Goal: Information Seeking & Learning: Learn about a topic

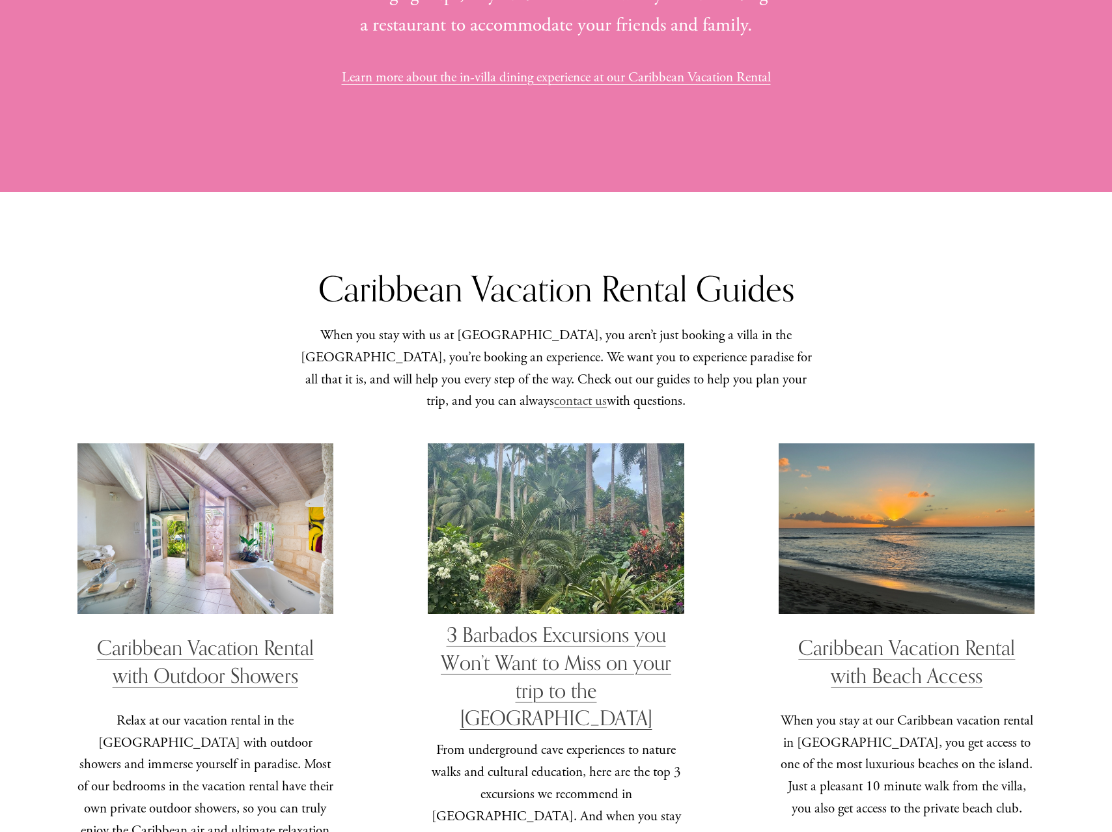
scroll to position [3339, 0]
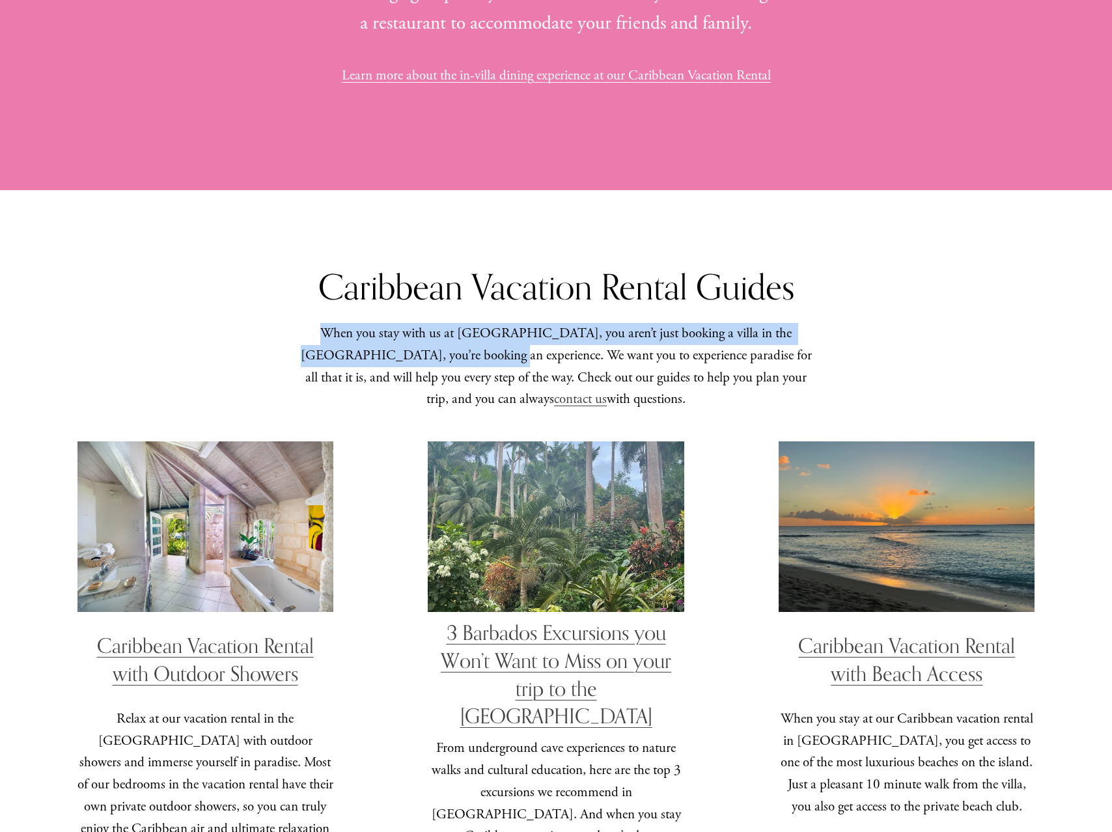
drag, startPoint x: 313, startPoint y: 303, endPoint x: 427, endPoint y: 316, distance: 114.8
click at [439, 323] on p "When you stay with us at Bon Vivant, you aren’t just booking a villa in the Car…" at bounding box center [555, 367] width 519 height 88
copy p "When you stay with us at Bon Vivant, you aren’t just booking a villa in the Car…"
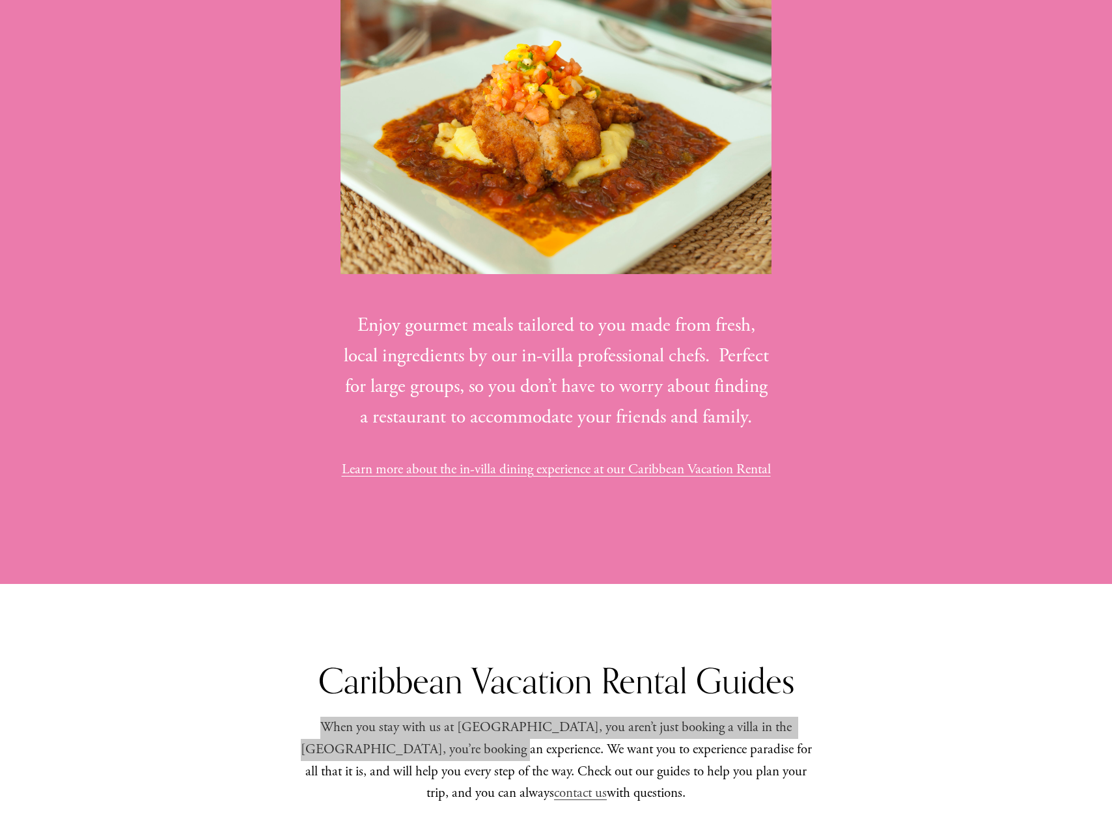
scroll to position [2950, 0]
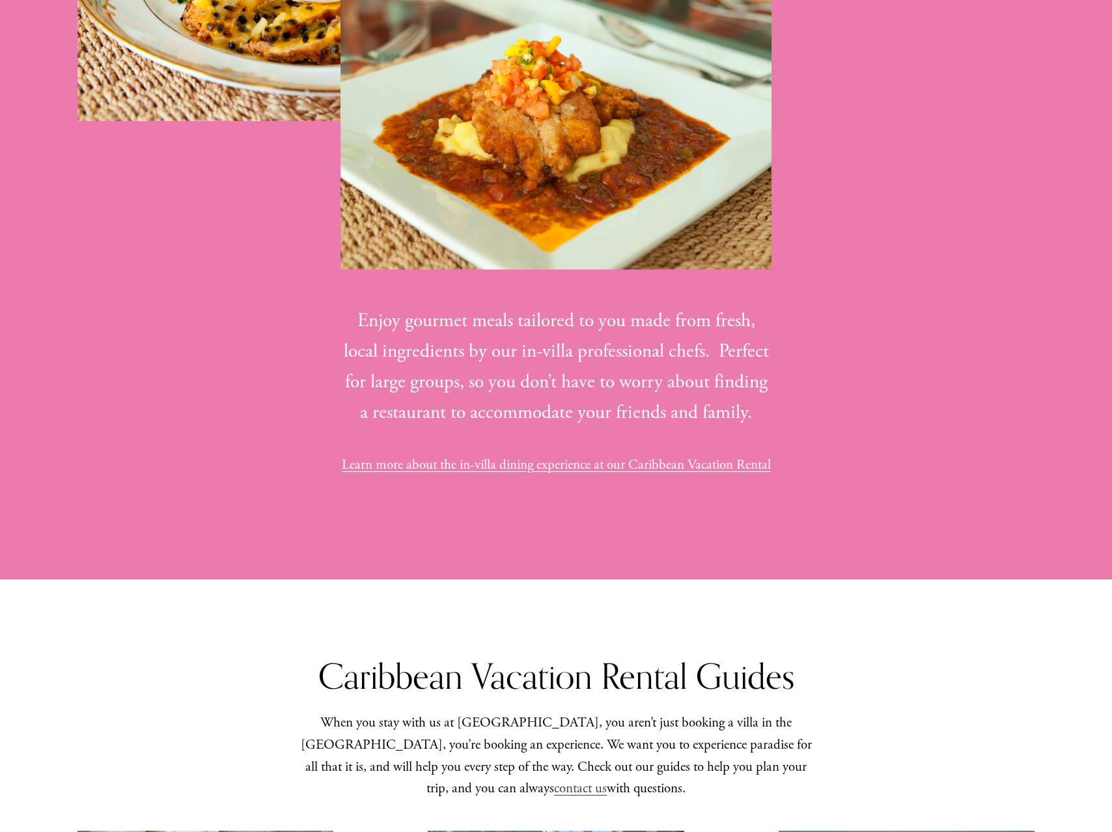
click at [891, 438] on div "In-Villa Dining at our Caribbean Vacation Rental The vacation of your dreams ju…" at bounding box center [556, 109] width 1112 height 793
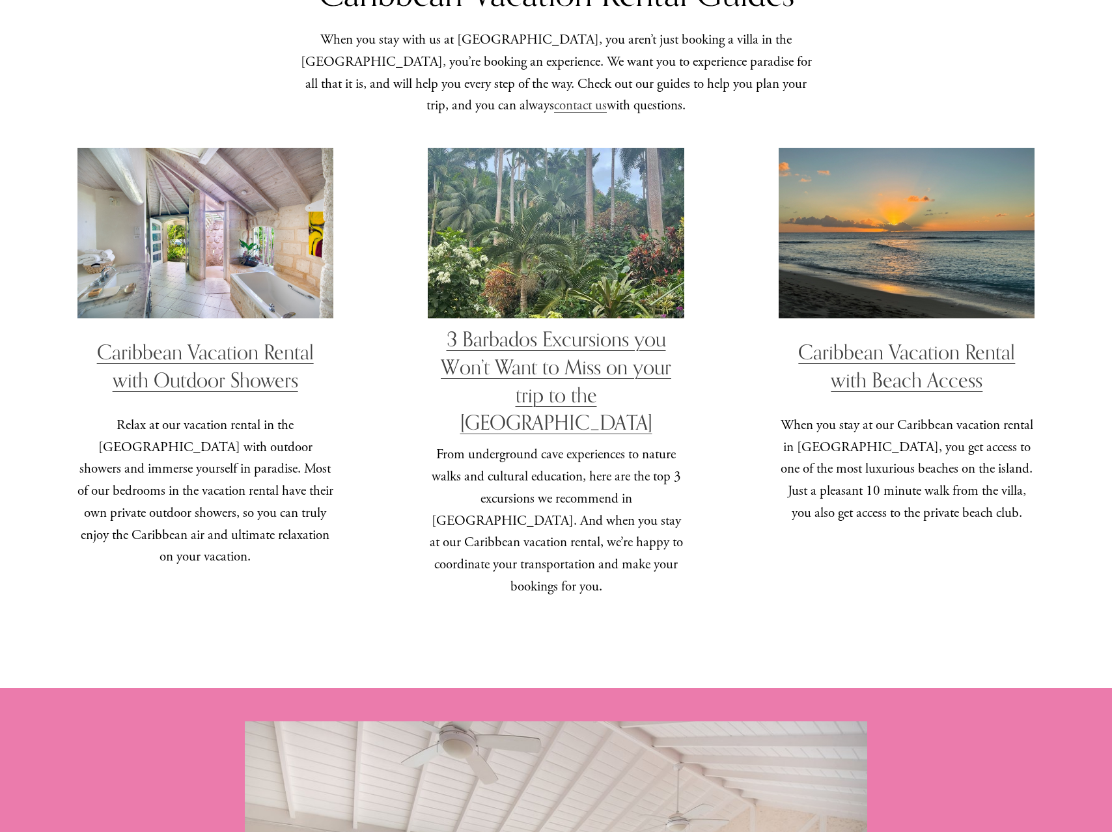
scroll to position [3634, 0]
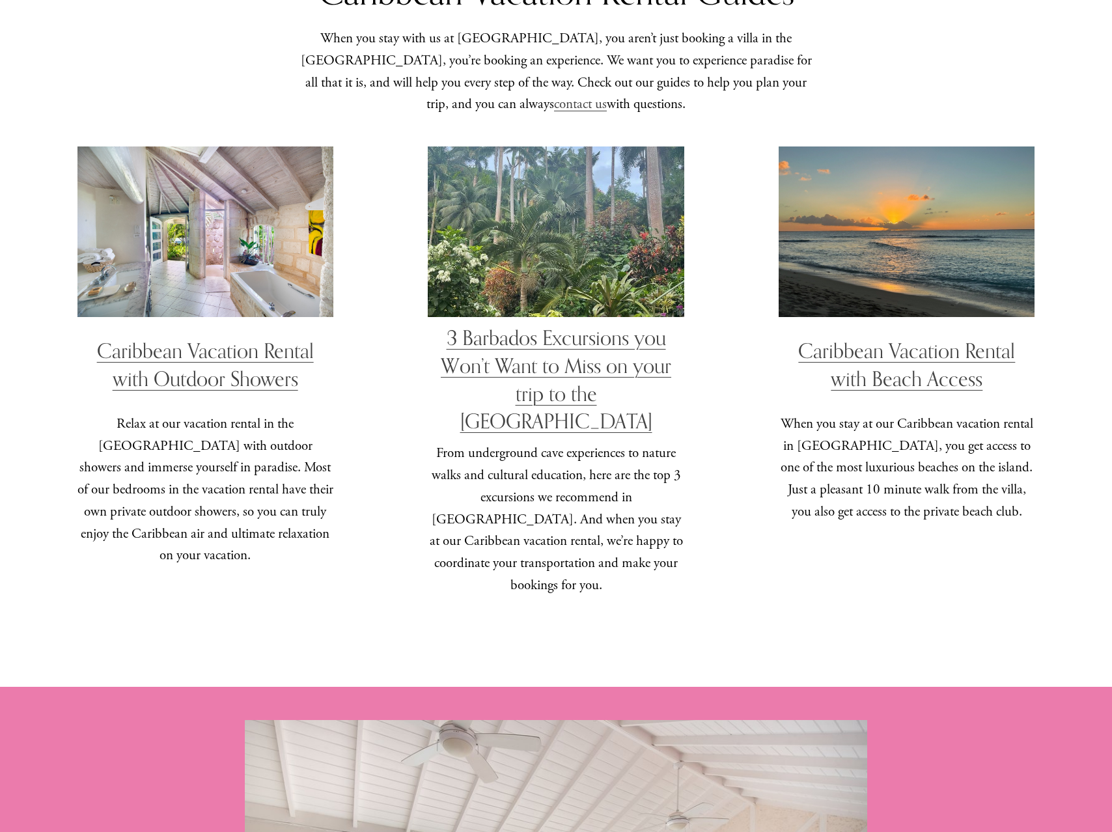
click at [528, 376] on link "3 Barbados Excursions you Won’t Want to Miss on your trip to the Caribbean" at bounding box center [556, 379] width 231 height 107
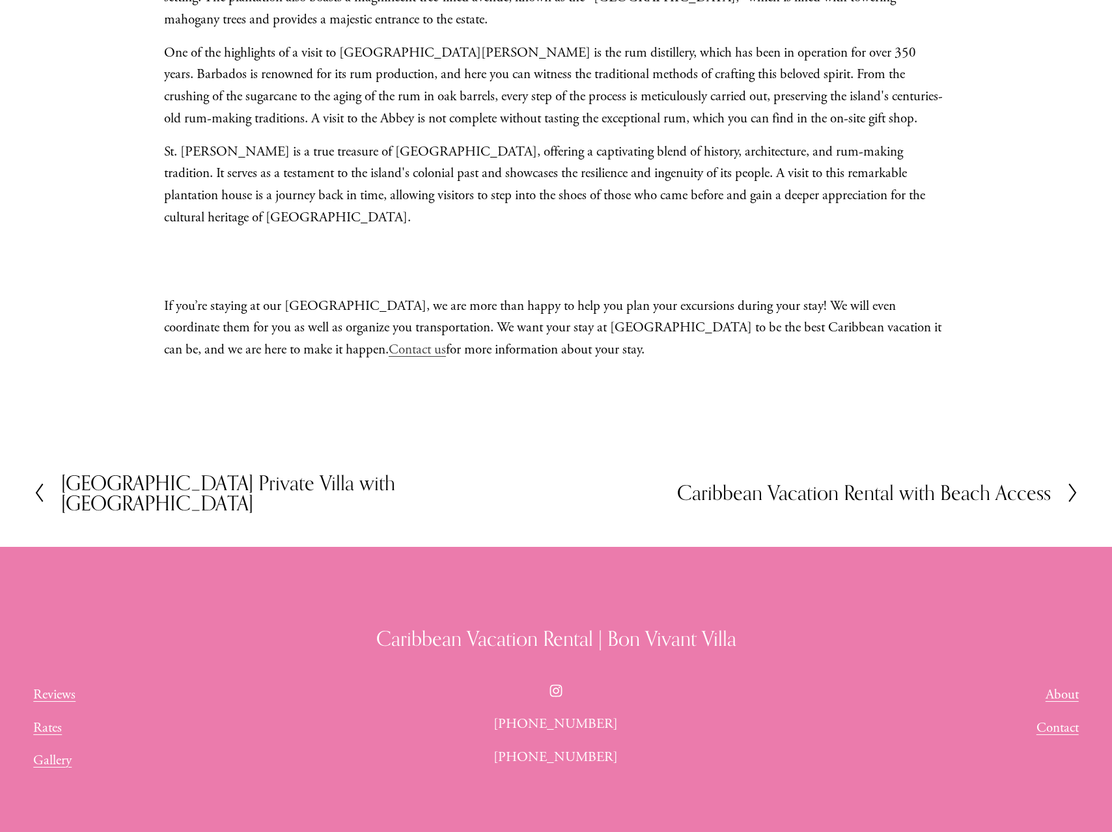
scroll to position [3306, 0]
drag, startPoint x: 131, startPoint y: 371, endPoint x: 339, endPoint y: 398, distance: 209.5
click at [131, 472] on h2 "Barbados Private Villa with Pickleball" at bounding box center [308, 492] width 495 height 41
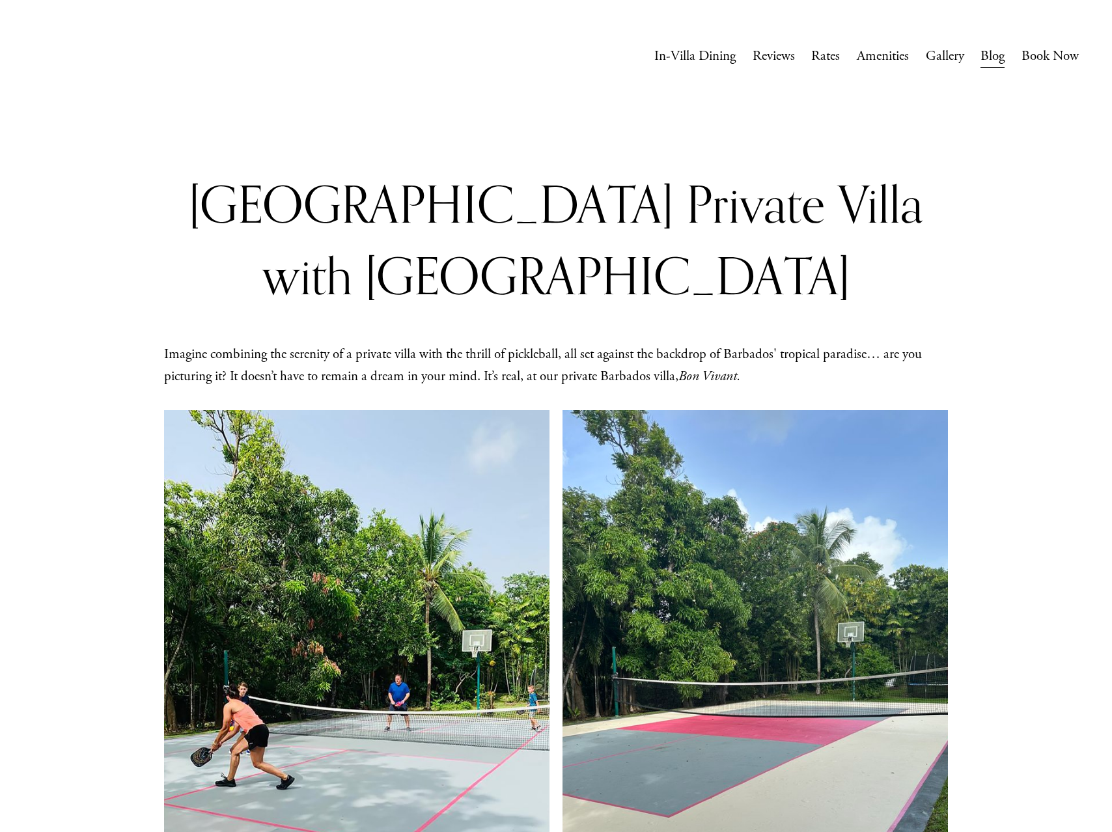
click at [877, 58] on link "Amenities" at bounding box center [883, 56] width 52 height 25
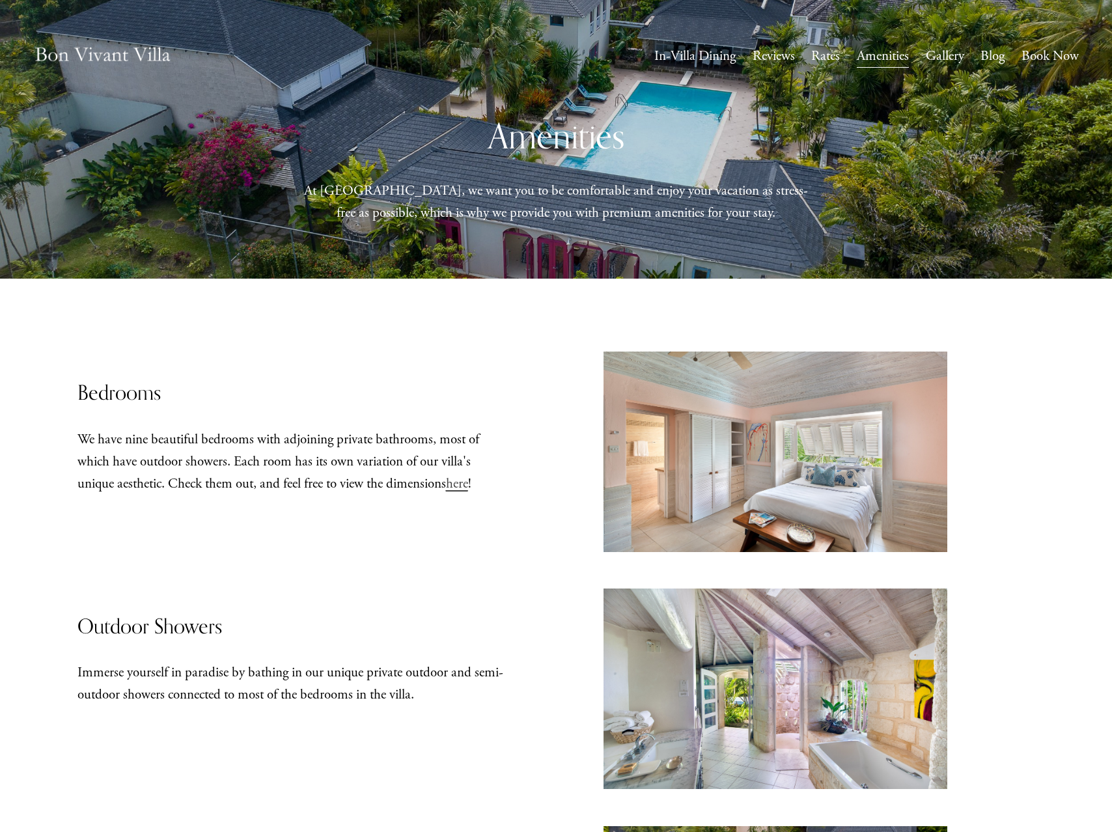
click at [942, 61] on link "Gallery" at bounding box center [945, 56] width 38 height 25
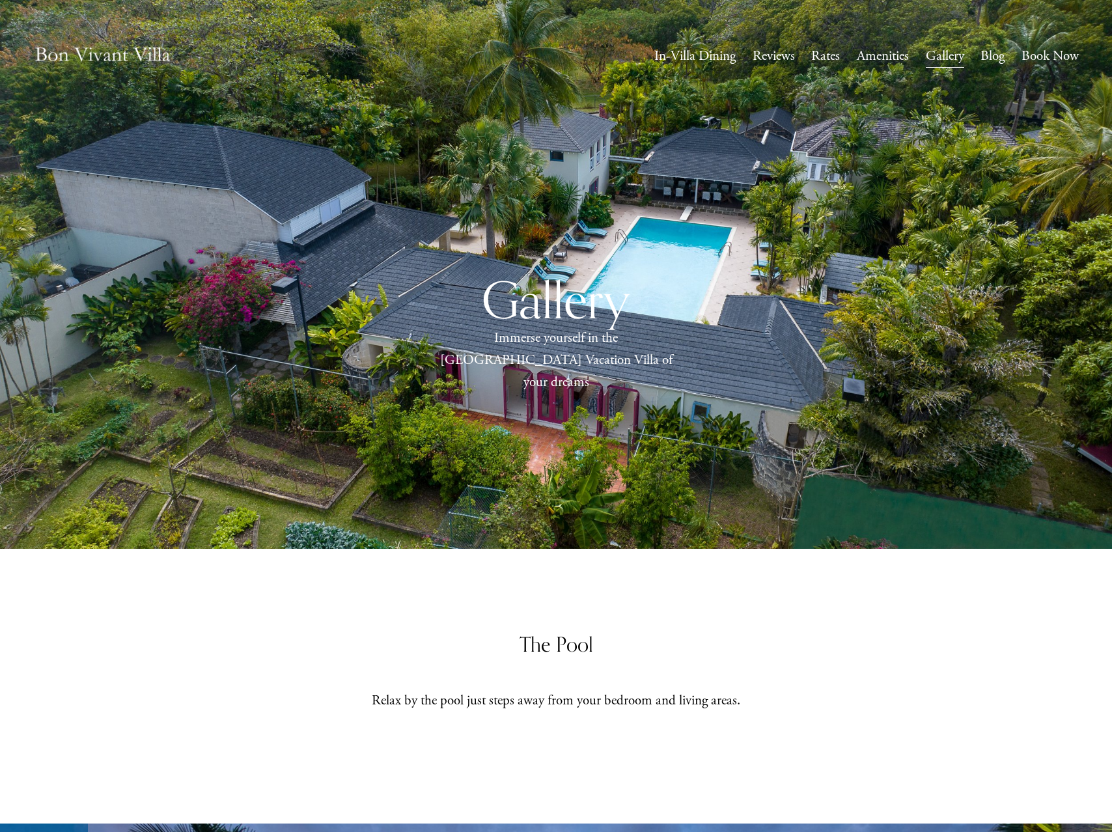
click at [937, 58] on link "Gallery" at bounding box center [945, 56] width 38 height 25
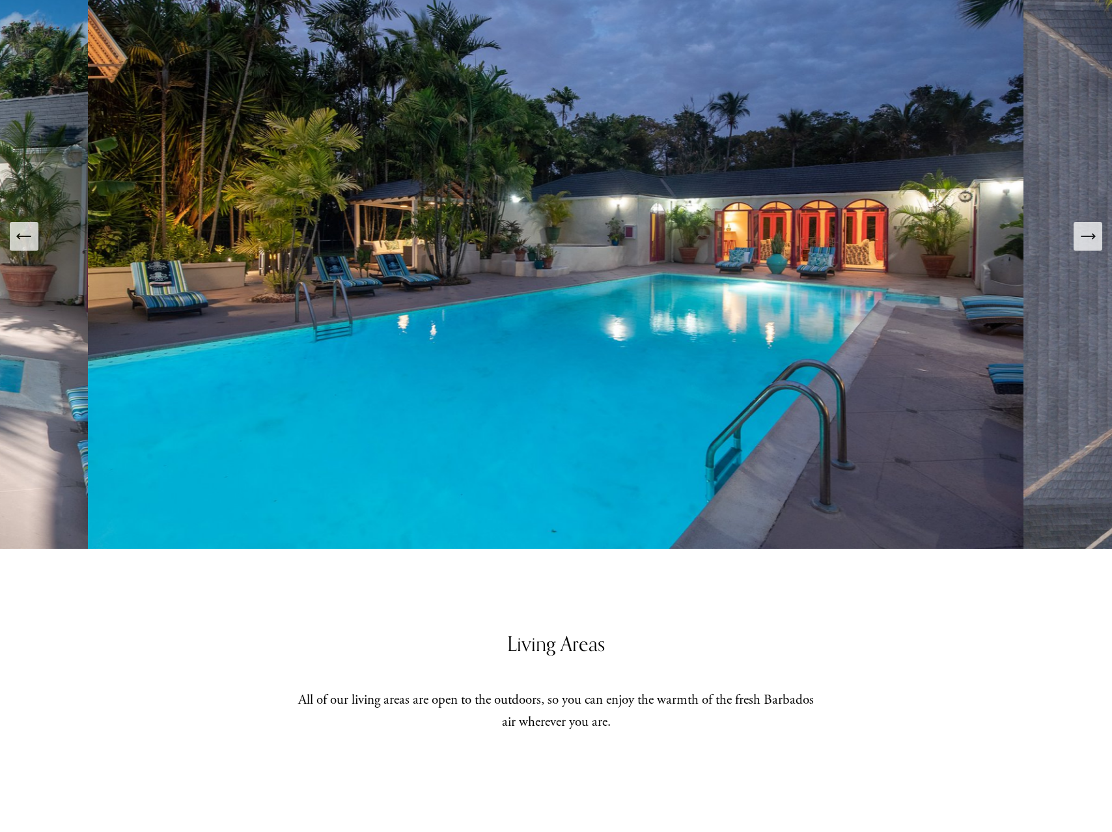
scroll to position [901, 0]
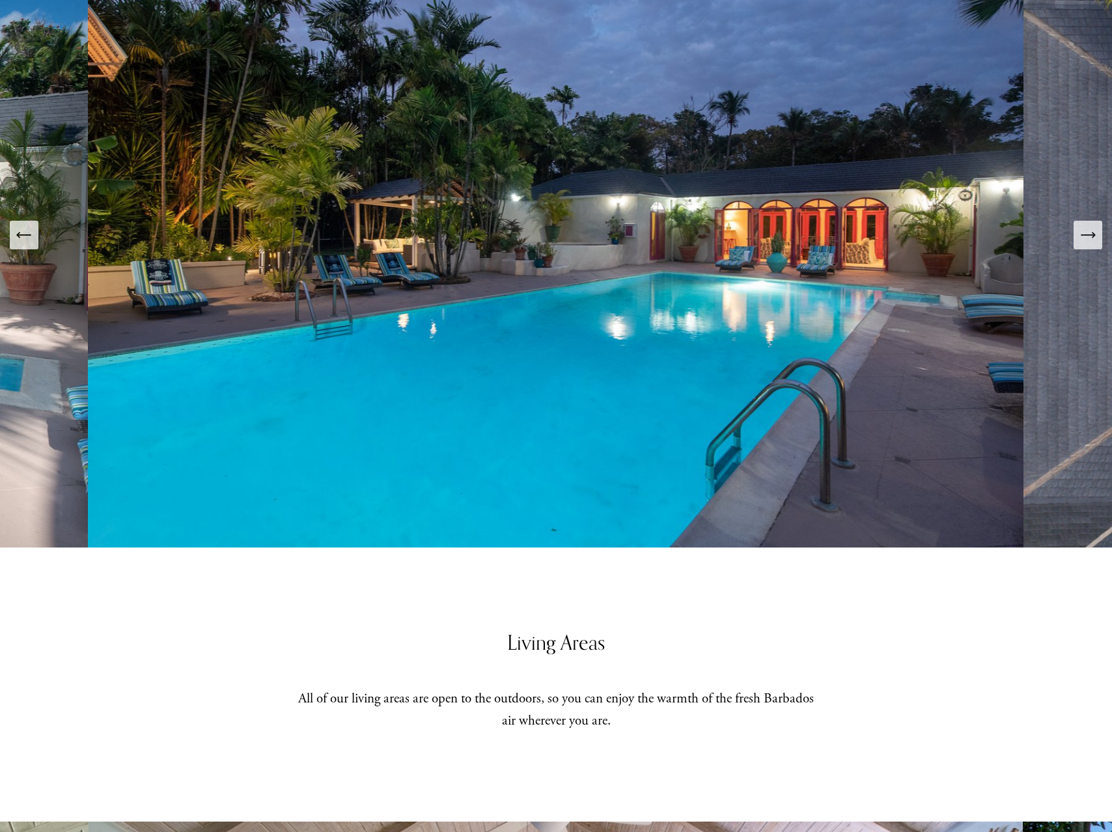
click at [1086, 238] on icon "Next Slide" at bounding box center [1088, 235] width 18 height 18
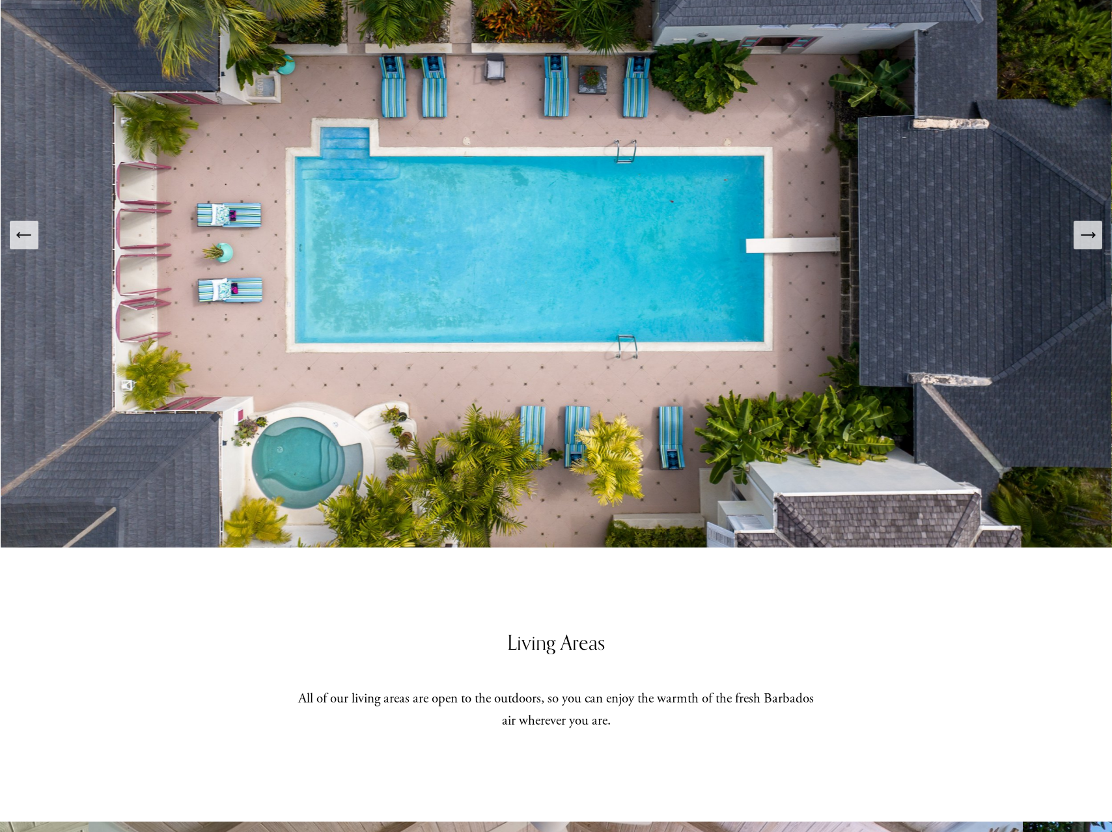
click at [1086, 238] on icon "Next Slide" at bounding box center [1088, 235] width 18 height 18
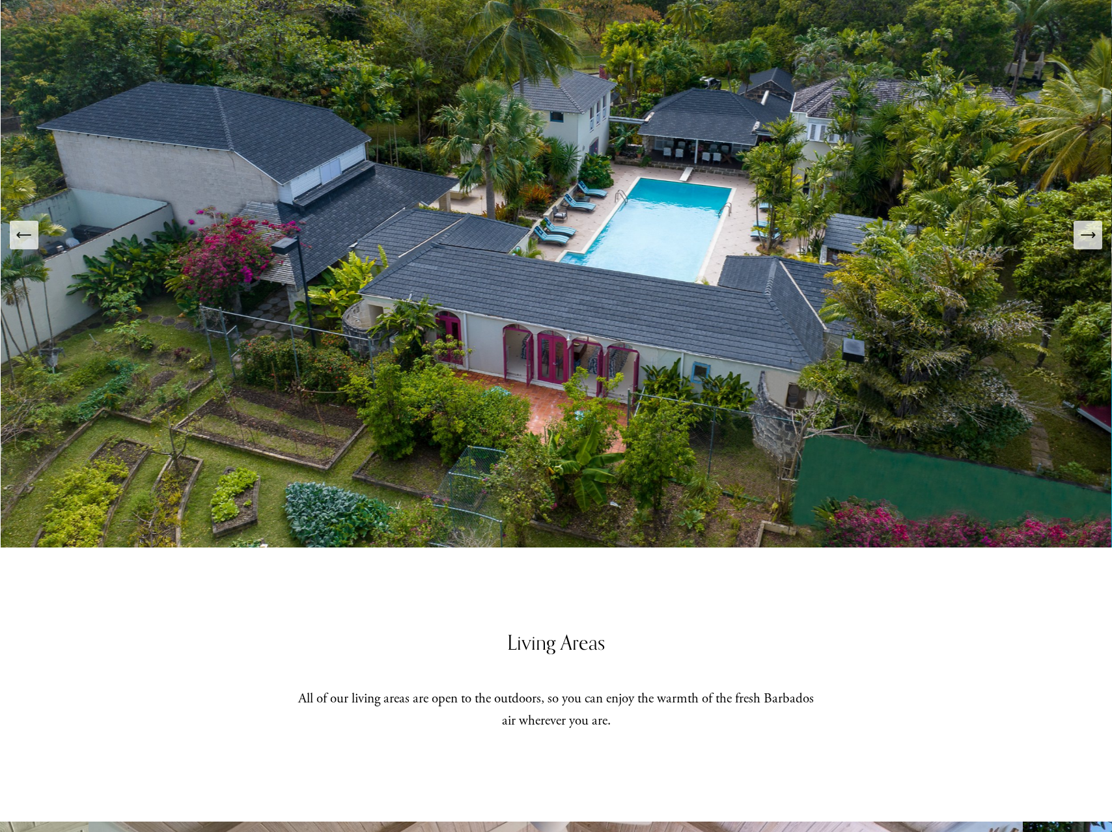
click at [1086, 238] on icon "Next Slide" at bounding box center [1088, 235] width 18 height 18
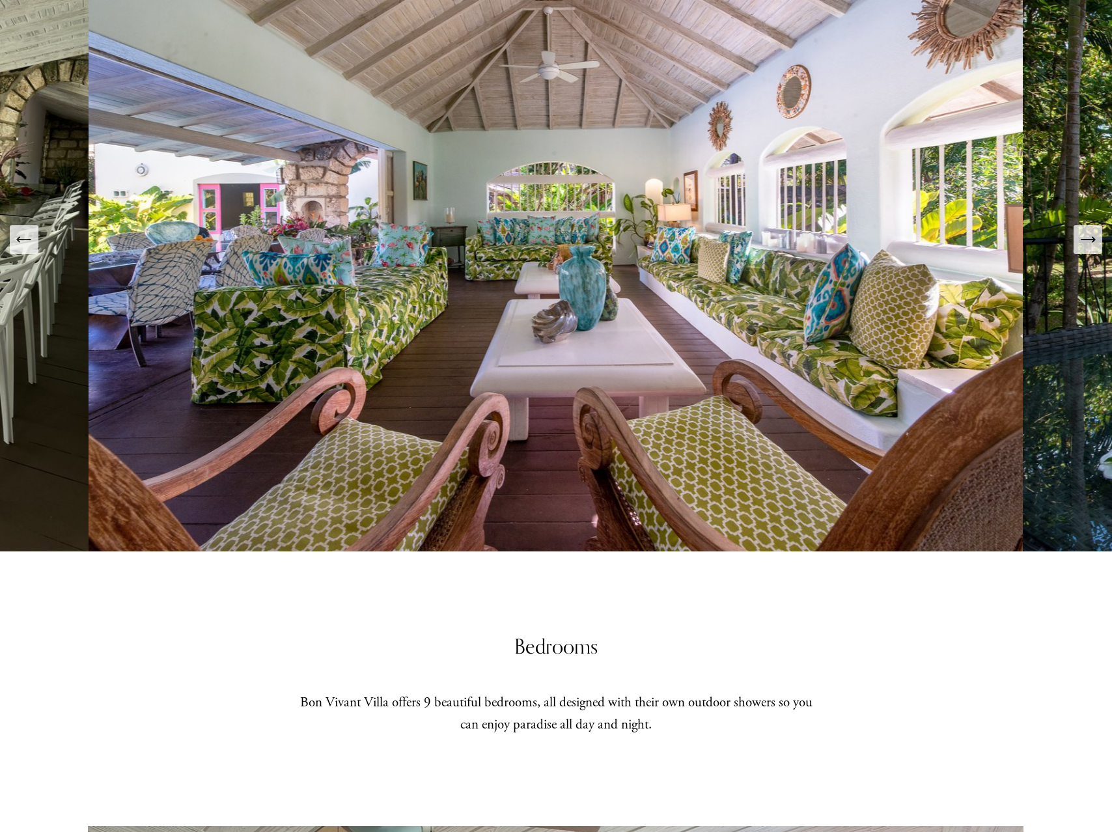
scroll to position [1805, 0]
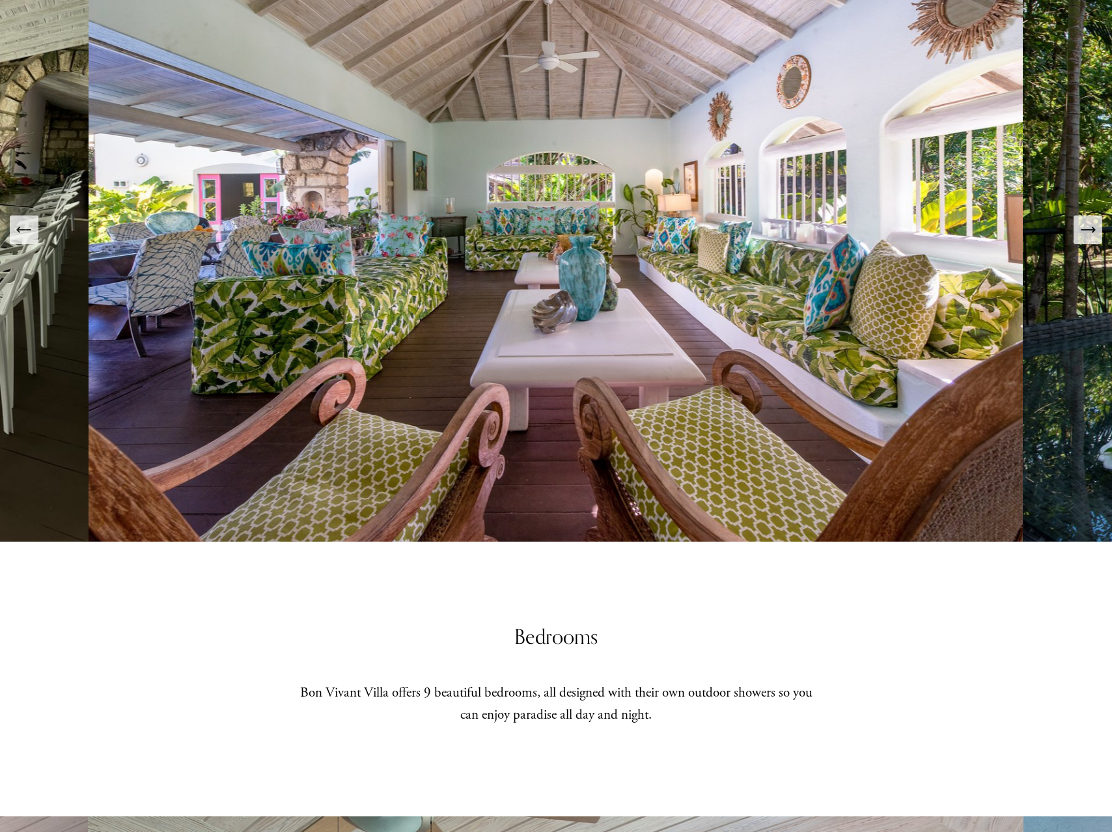
click at [1088, 236] on icon "Next Slide" at bounding box center [1088, 230] width 18 height 18
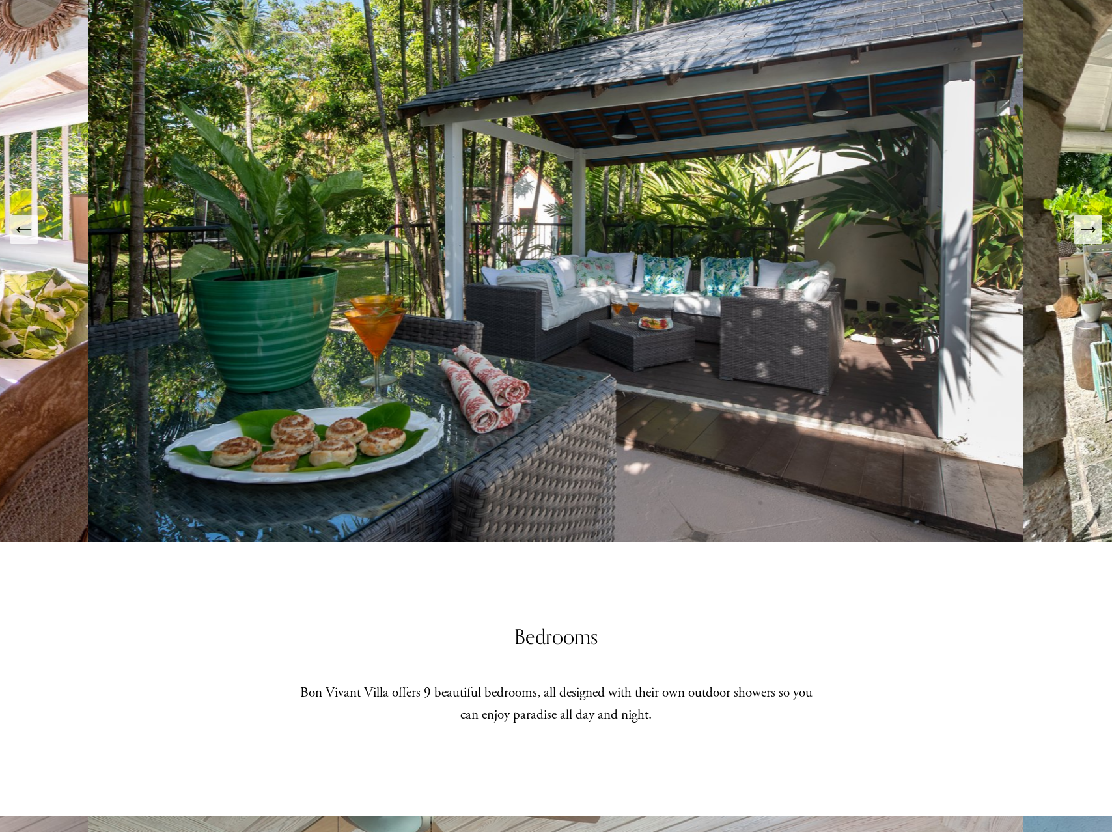
click at [1088, 236] on icon "Next Slide" at bounding box center [1088, 230] width 18 height 18
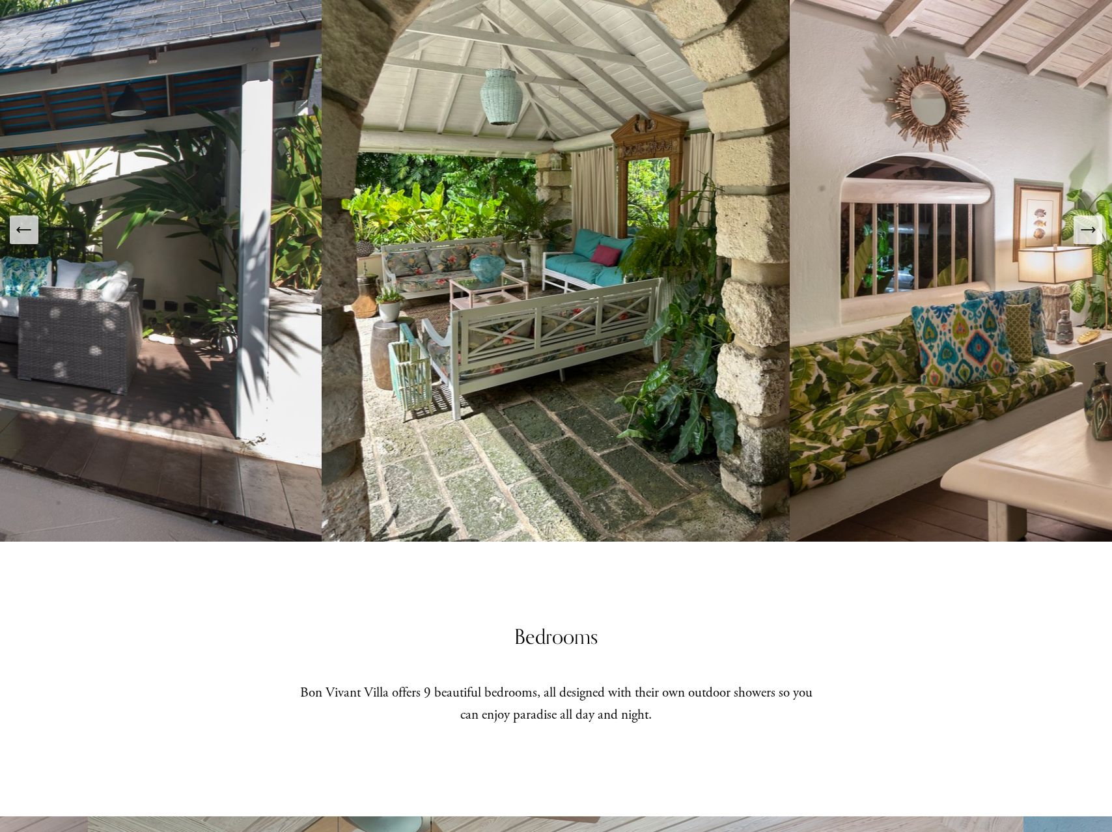
click at [1088, 236] on icon "Next Slide" at bounding box center [1088, 230] width 18 height 18
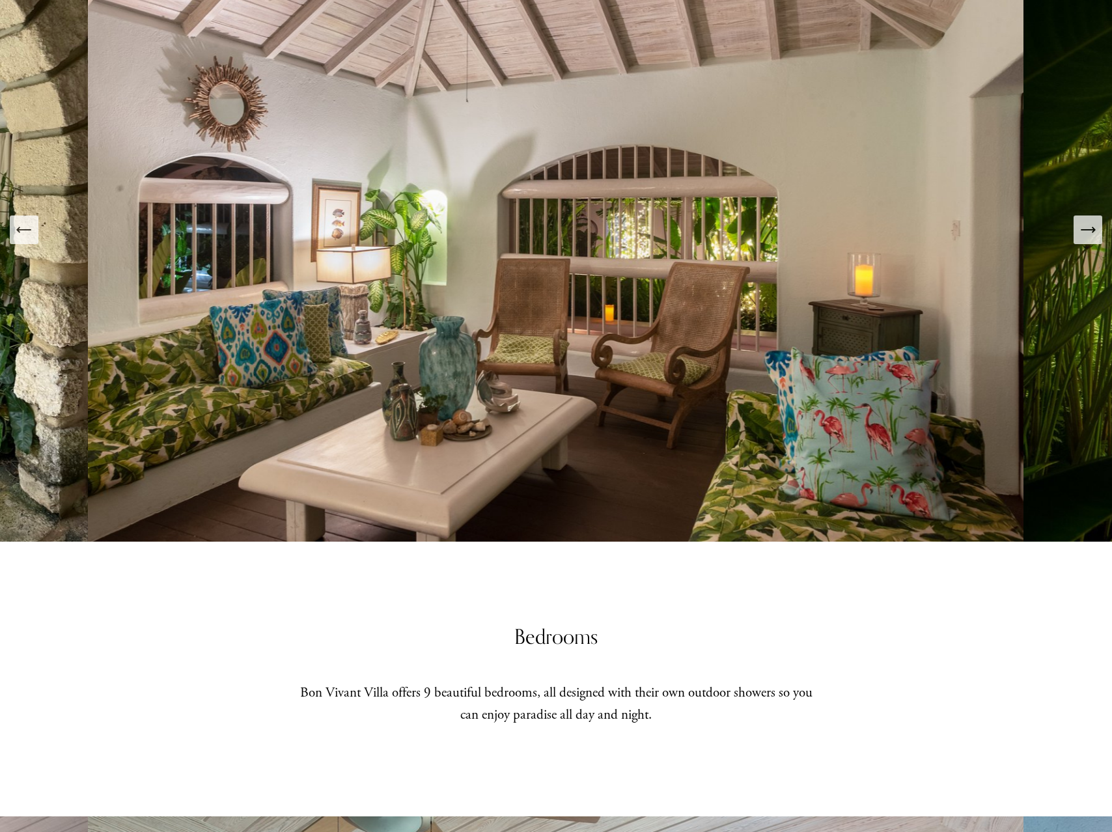
click at [1088, 236] on icon "Next Slide" at bounding box center [1088, 230] width 18 height 18
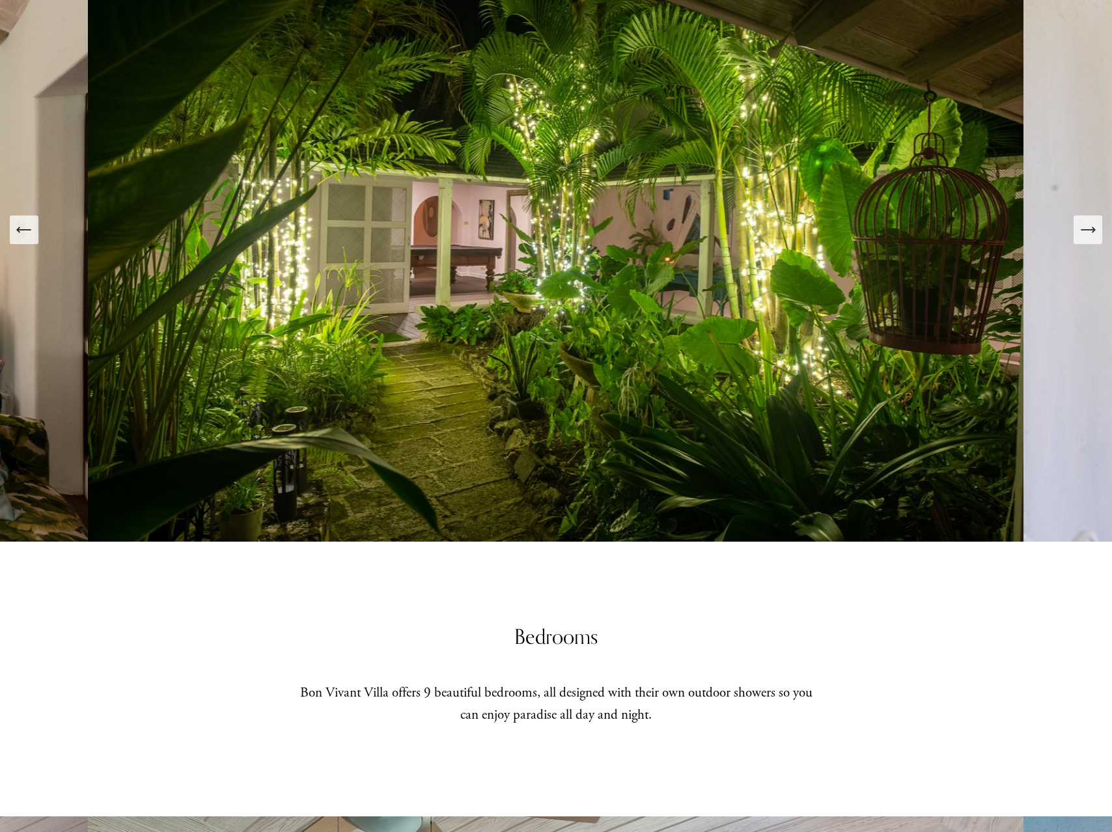
click at [1088, 236] on icon "Next Slide" at bounding box center [1088, 230] width 18 height 18
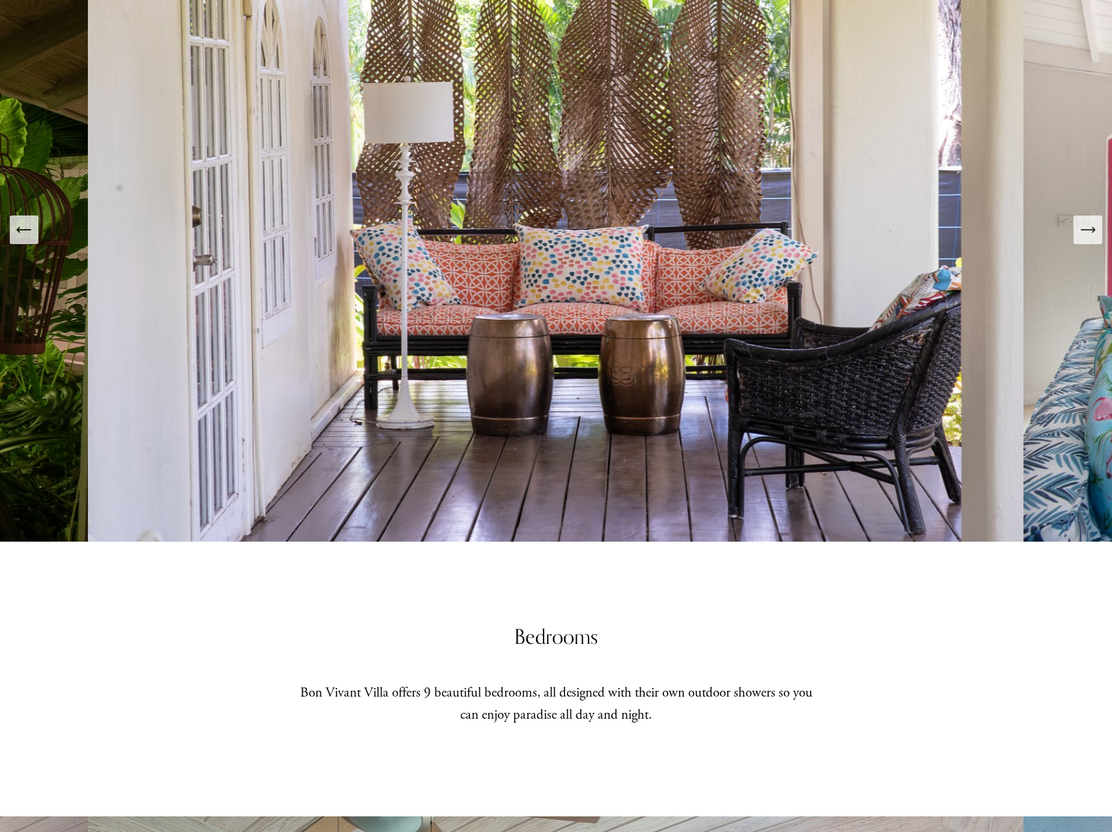
click at [1088, 236] on icon "Next Slide" at bounding box center [1088, 230] width 18 height 18
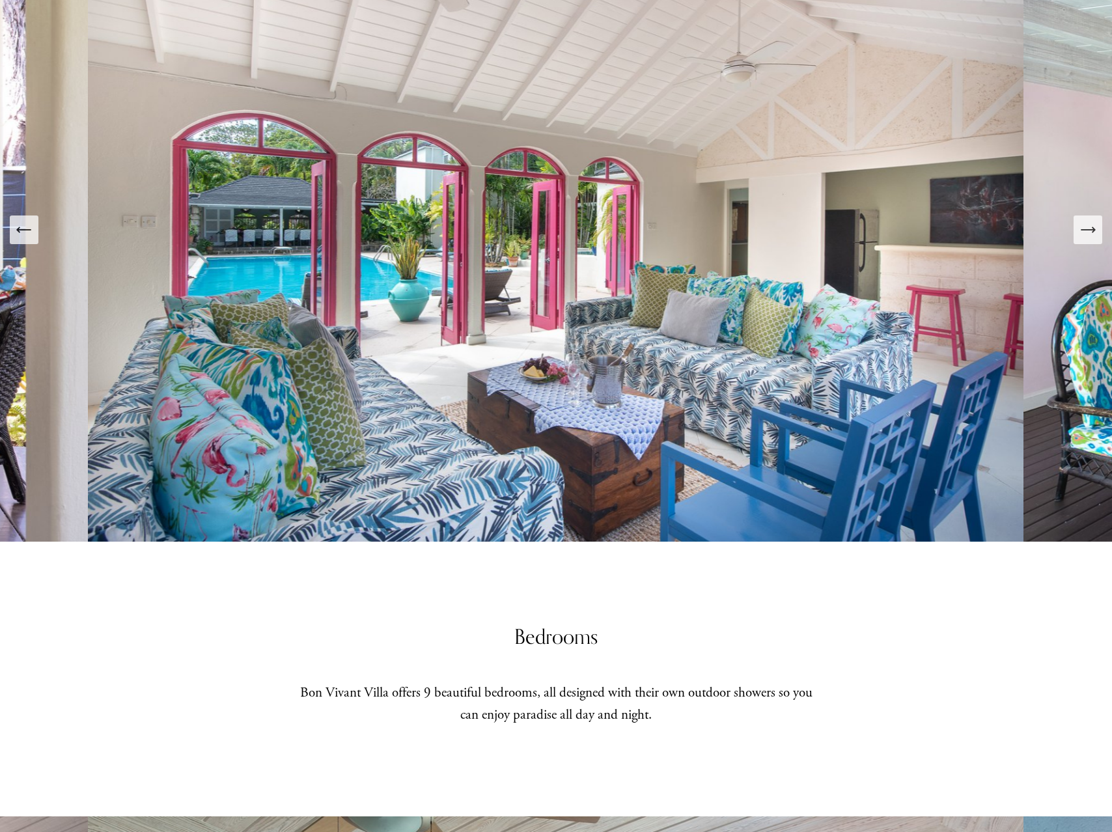
click at [1088, 236] on icon "Next Slide" at bounding box center [1088, 230] width 18 height 18
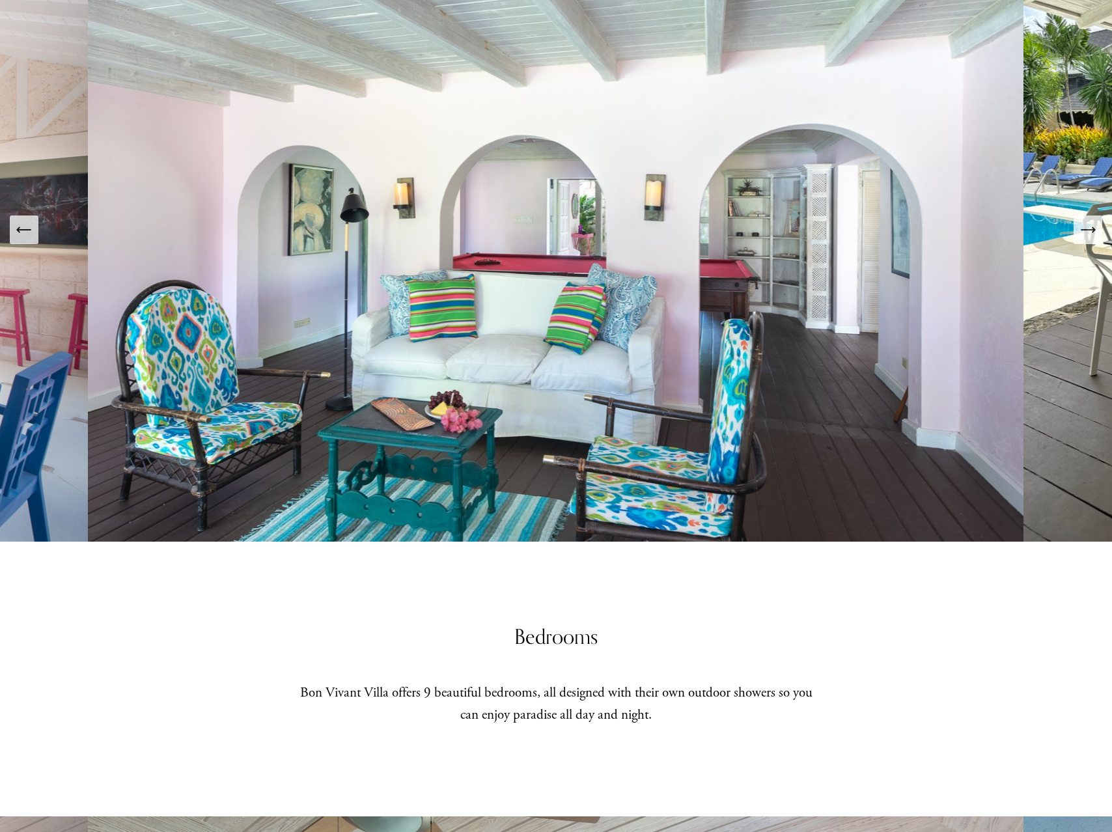
click at [1088, 236] on icon "Next Slide" at bounding box center [1088, 230] width 18 height 18
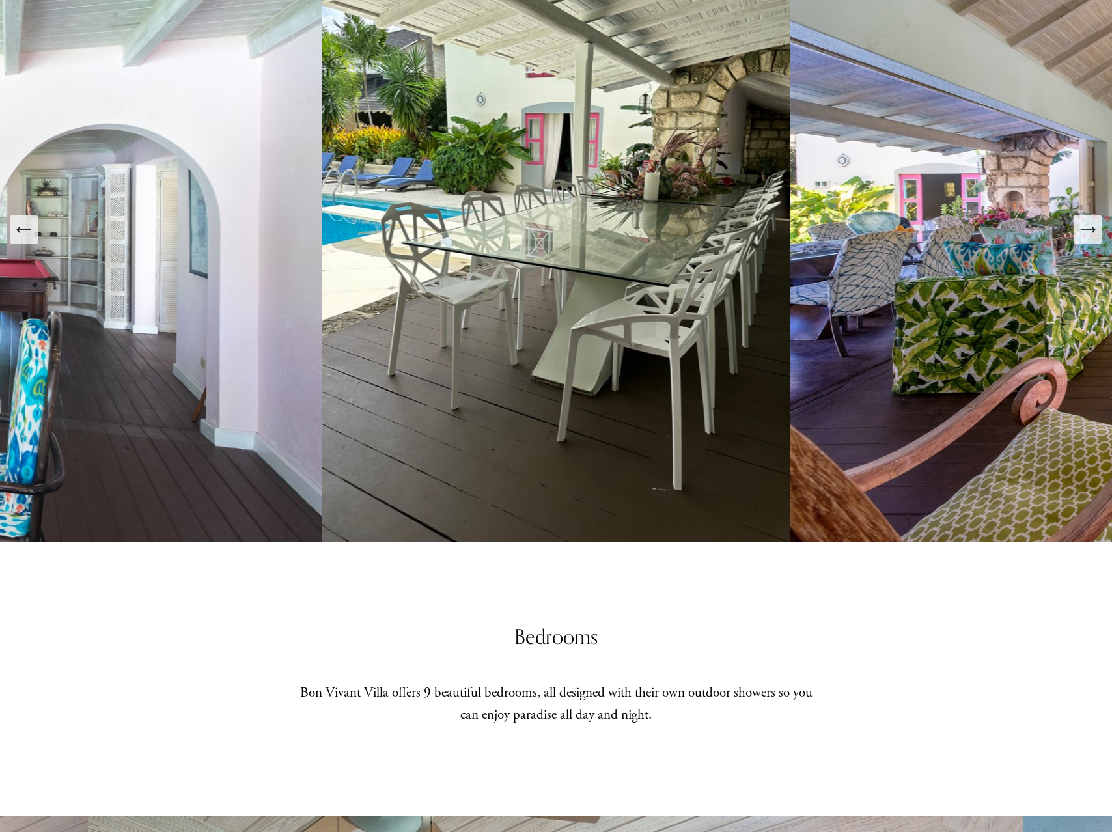
click at [1088, 236] on icon "Next Slide" at bounding box center [1088, 230] width 18 height 18
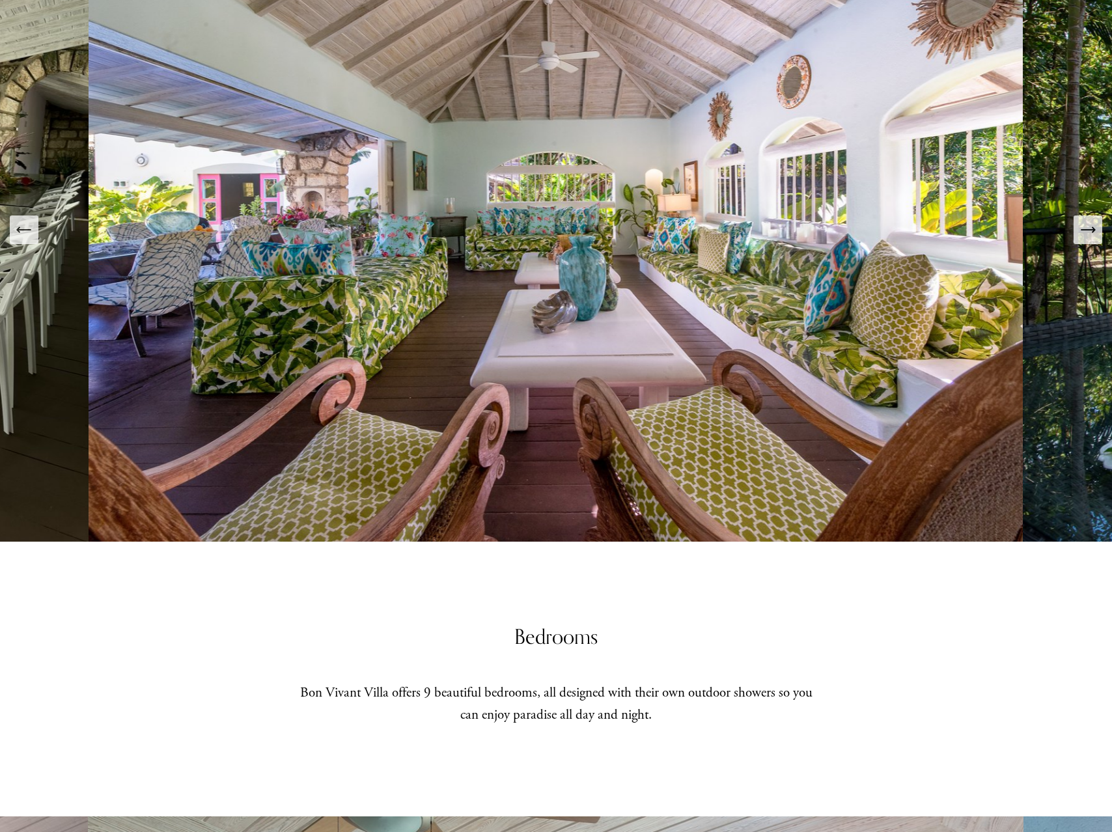
click at [1088, 236] on icon "Next Slide" at bounding box center [1088, 230] width 18 height 18
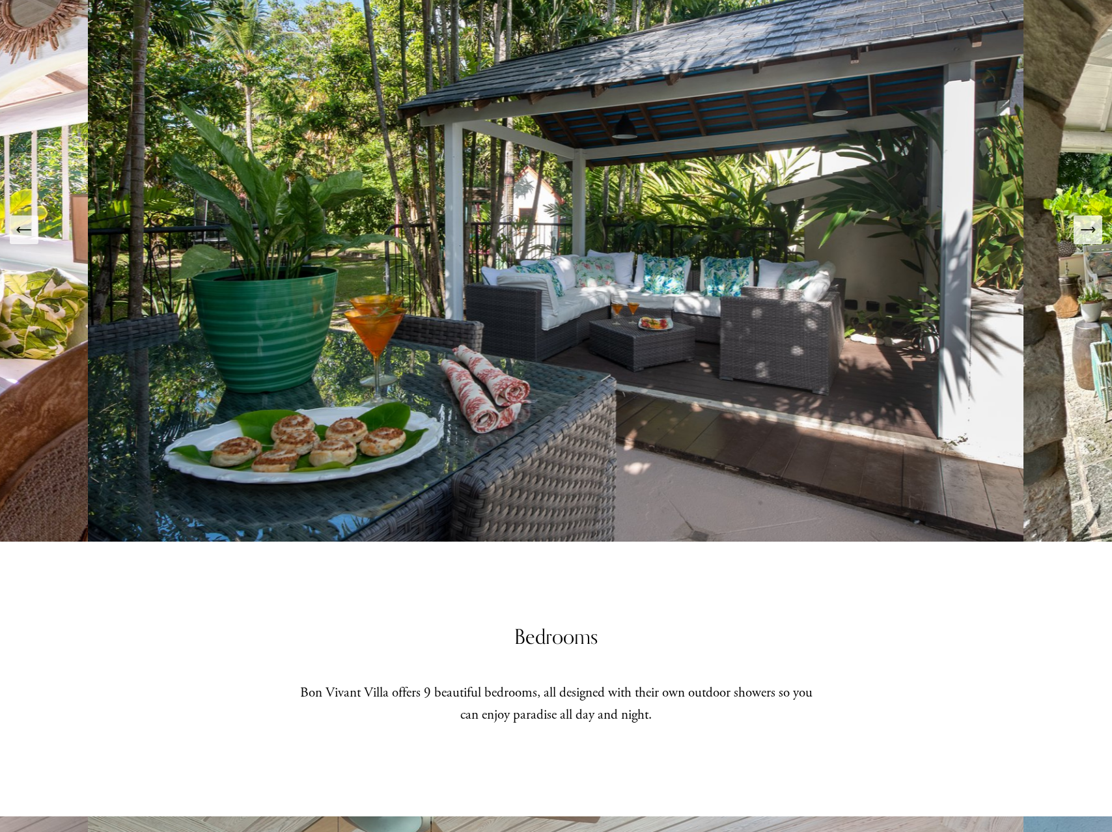
click at [1088, 236] on icon "Next Slide" at bounding box center [1088, 230] width 18 height 18
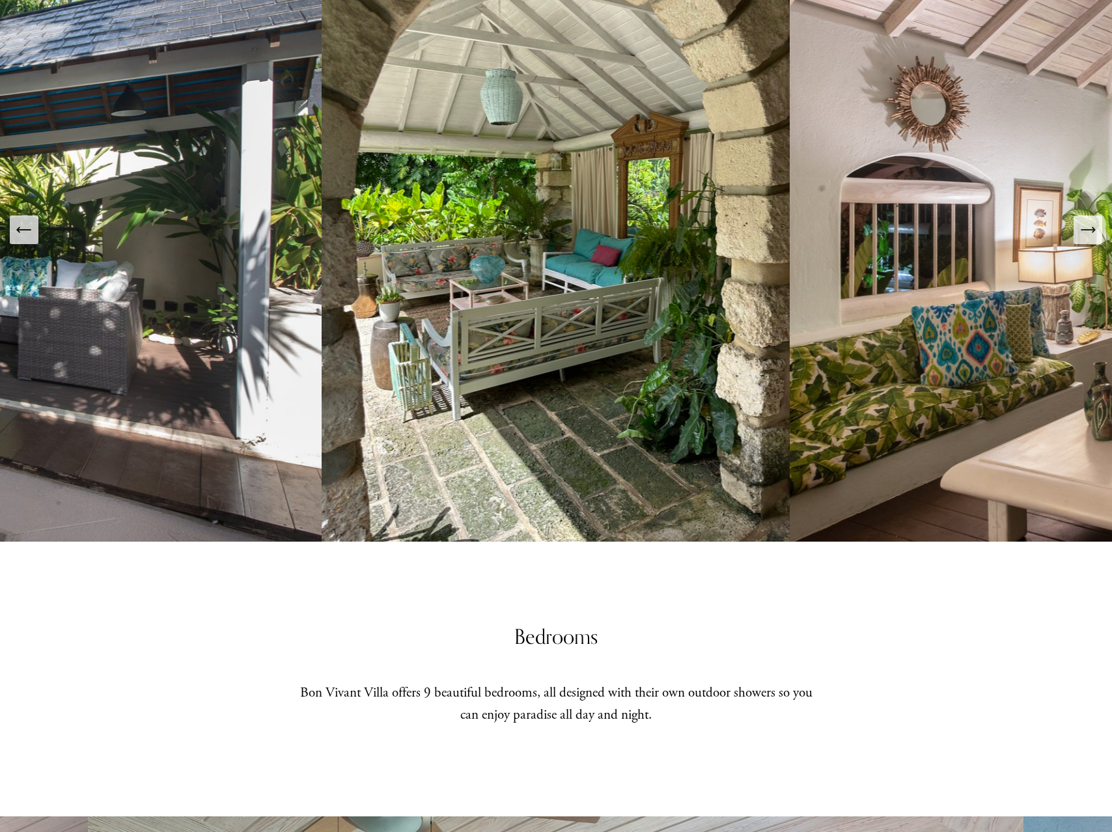
click at [1088, 236] on icon "Next Slide" at bounding box center [1088, 230] width 18 height 18
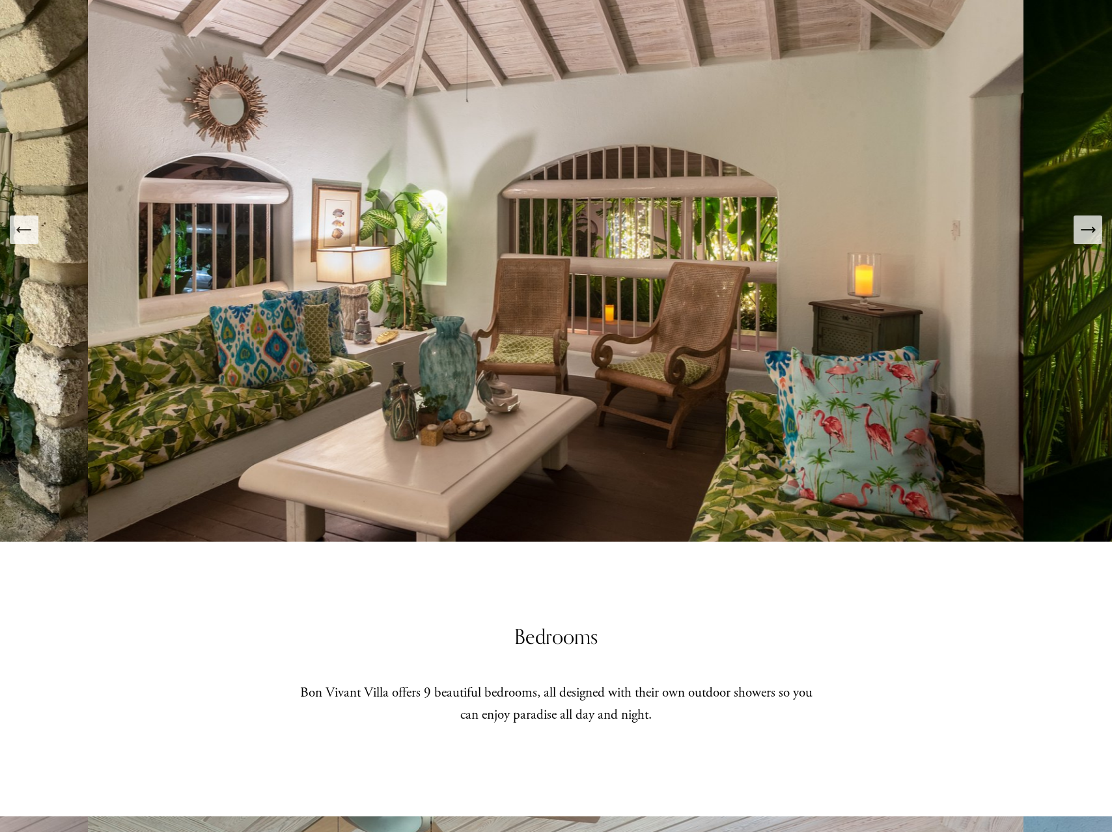
click at [1082, 236] on icon "Next Slide" at bounding box center [1088, 230] width 18 height 18
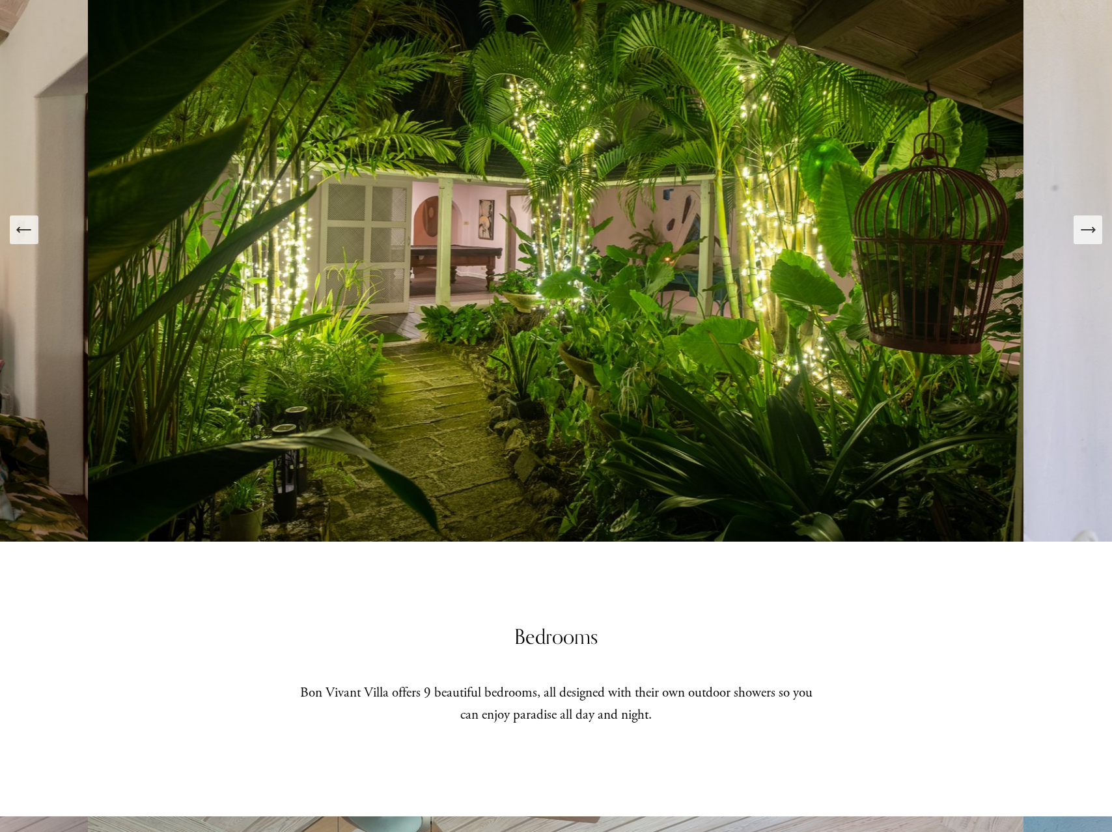
click at [1082, 236] on icon "Next Slide" at bounding box center [1088, 230] width 18 height 18
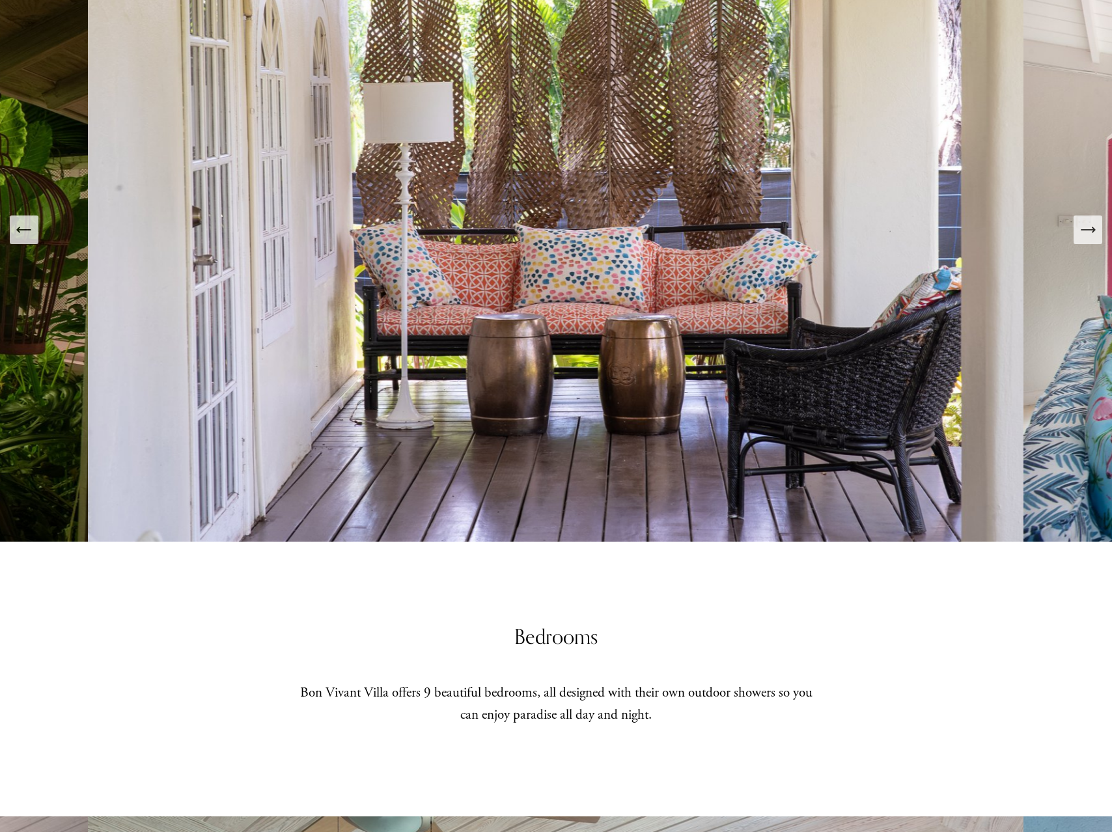
click at [1082, 236] on icon "Next Slide" at bounding box center [1088, 230] width 18 height 18
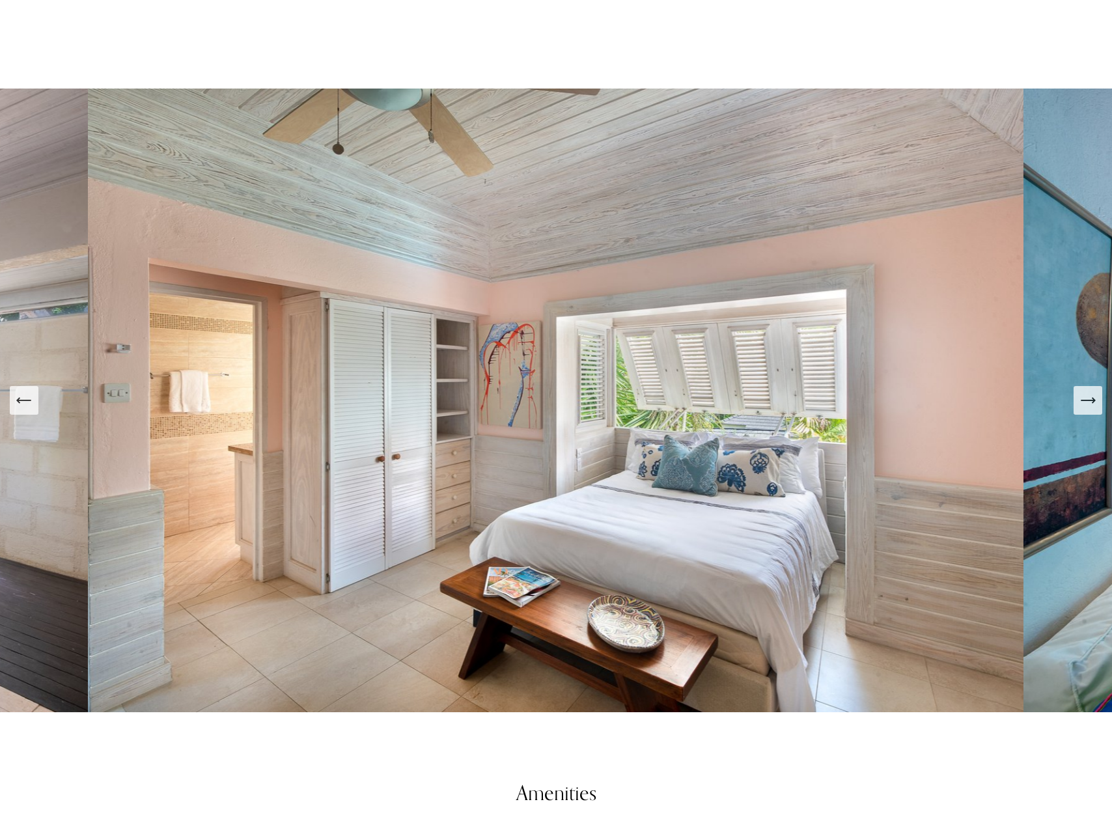
scroll to position [2555, 0]
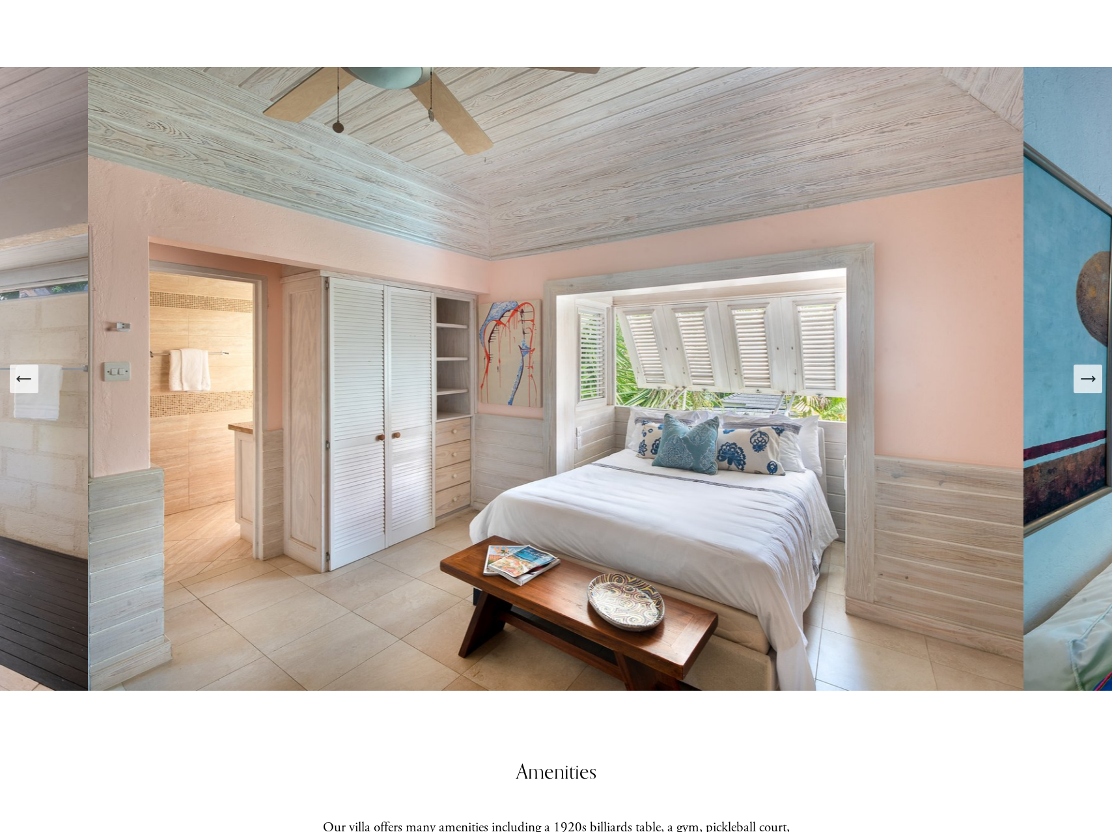
click at [1082, 379] on icon "Next Slide" at bounding box center [1088, 379] width 14 height 0
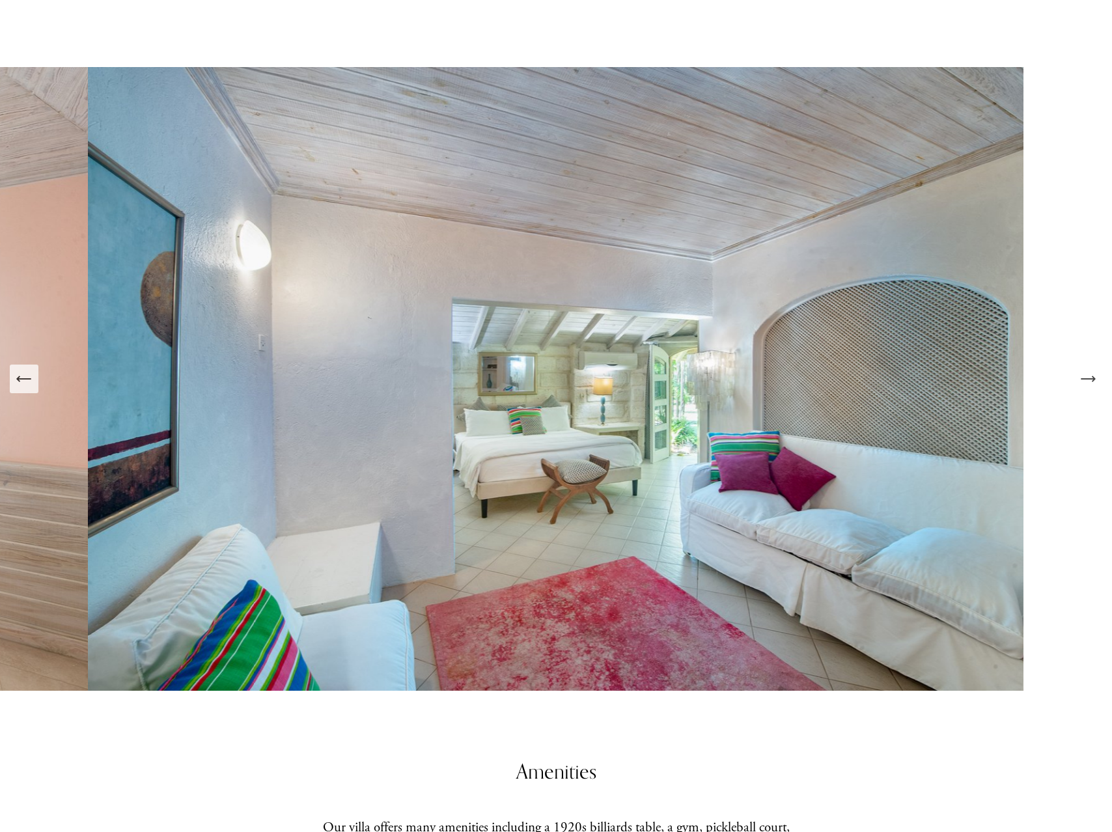
click at [1082, 379] on icon "Next Slide" at bounding box center [1088, 379] width 14 height 0
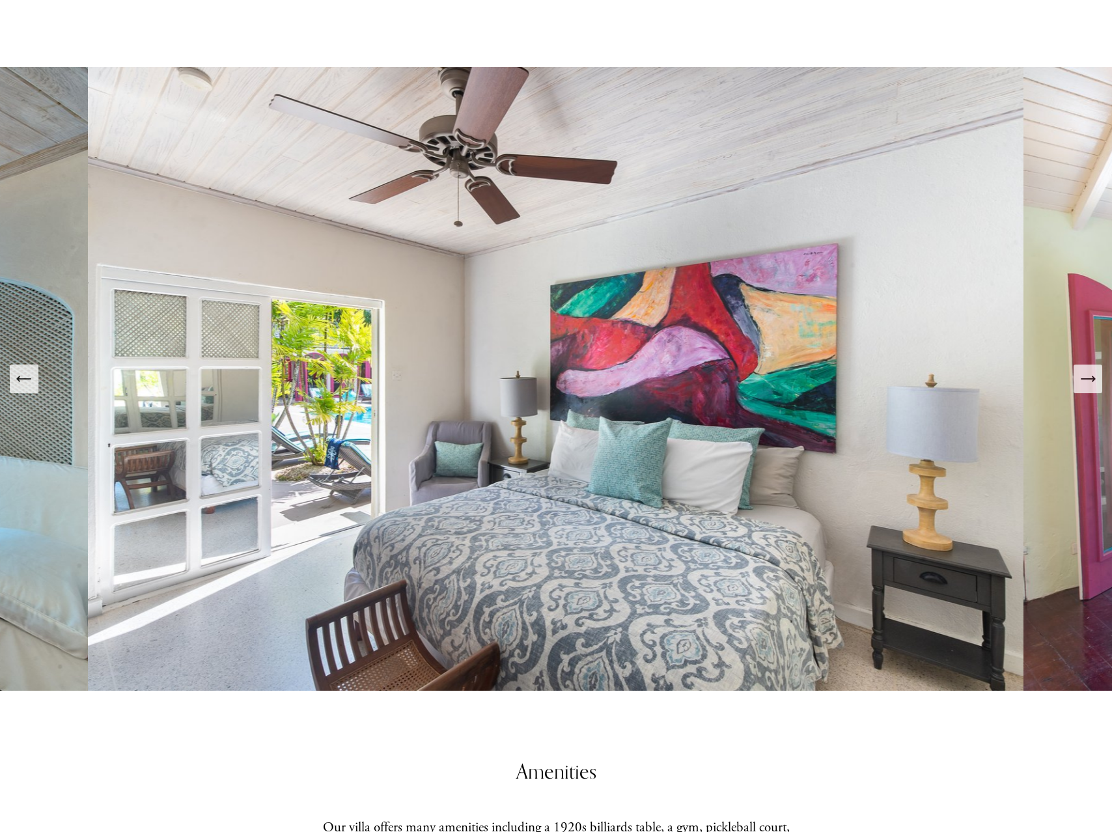
click at [1082, 379] on icon "Next Slide" at bounding box center [1088, 379] width 14 height 0
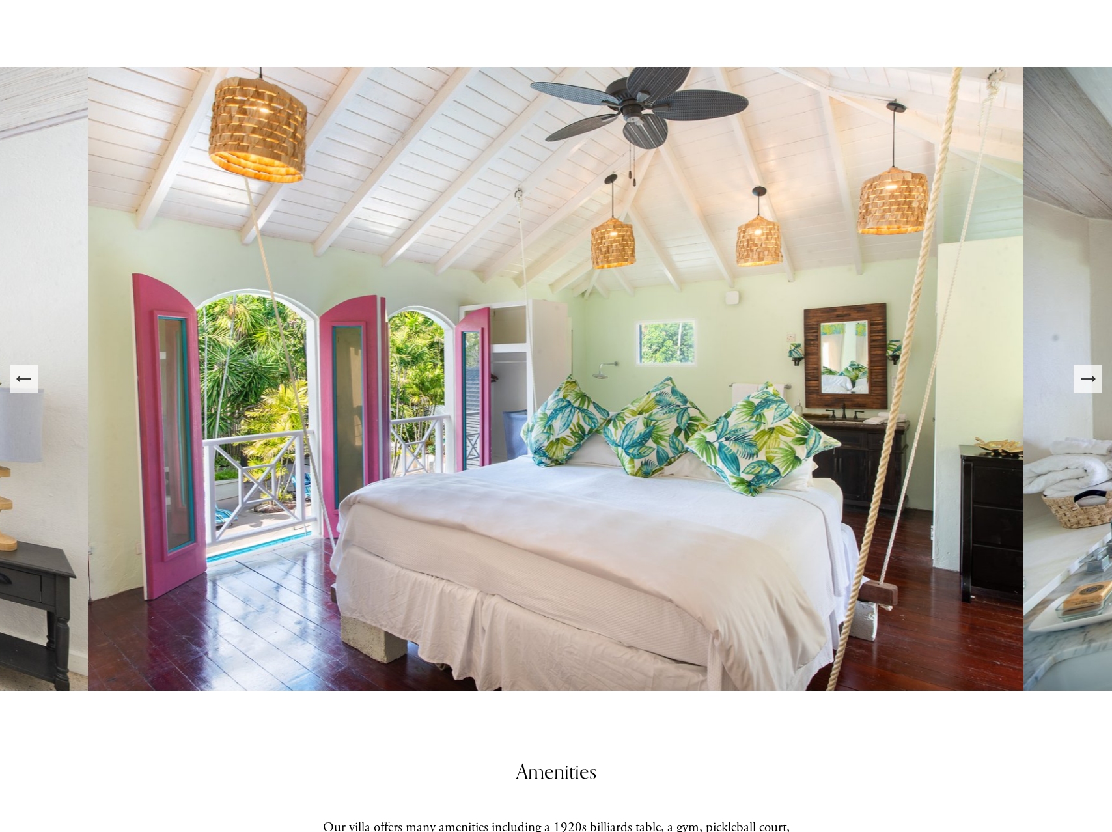
click at [1082, 379] on icon "Next Slide" at bounding box center [1088, 379] width 14 height 0
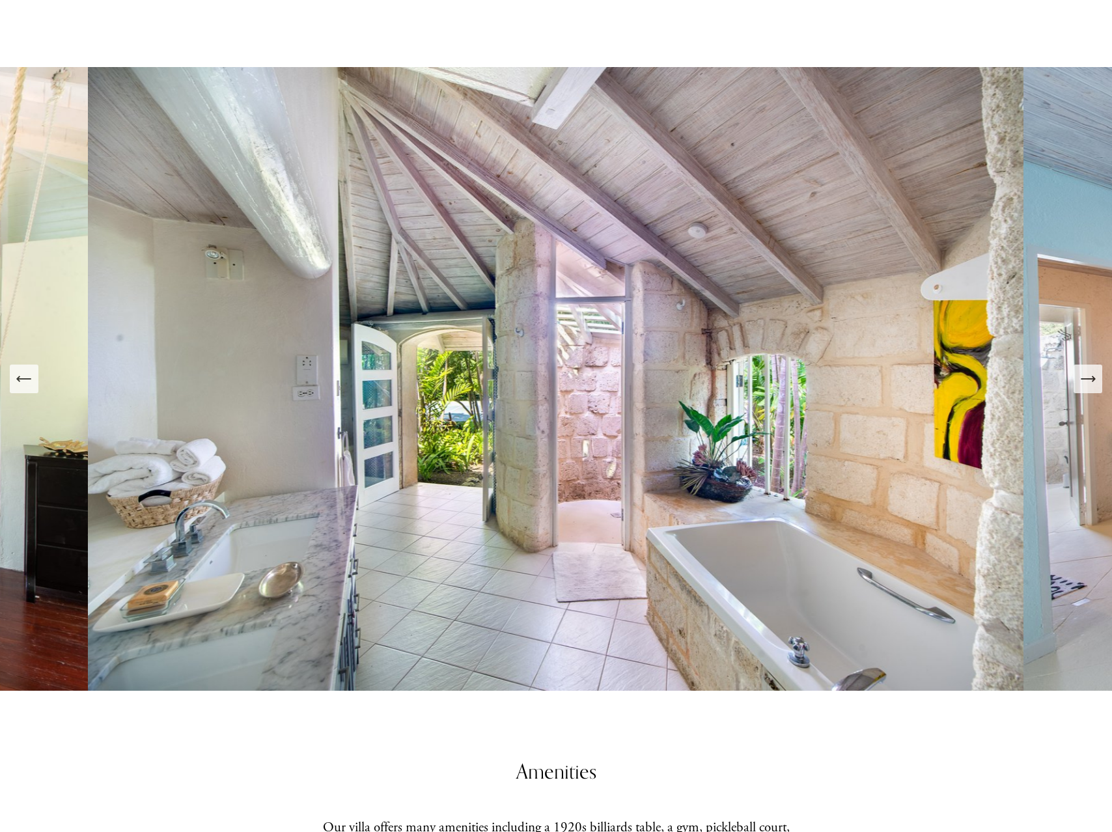
click at [1082, 379] on icon "Next Slide" at bounding box center [1088, 379] width 14 height 0
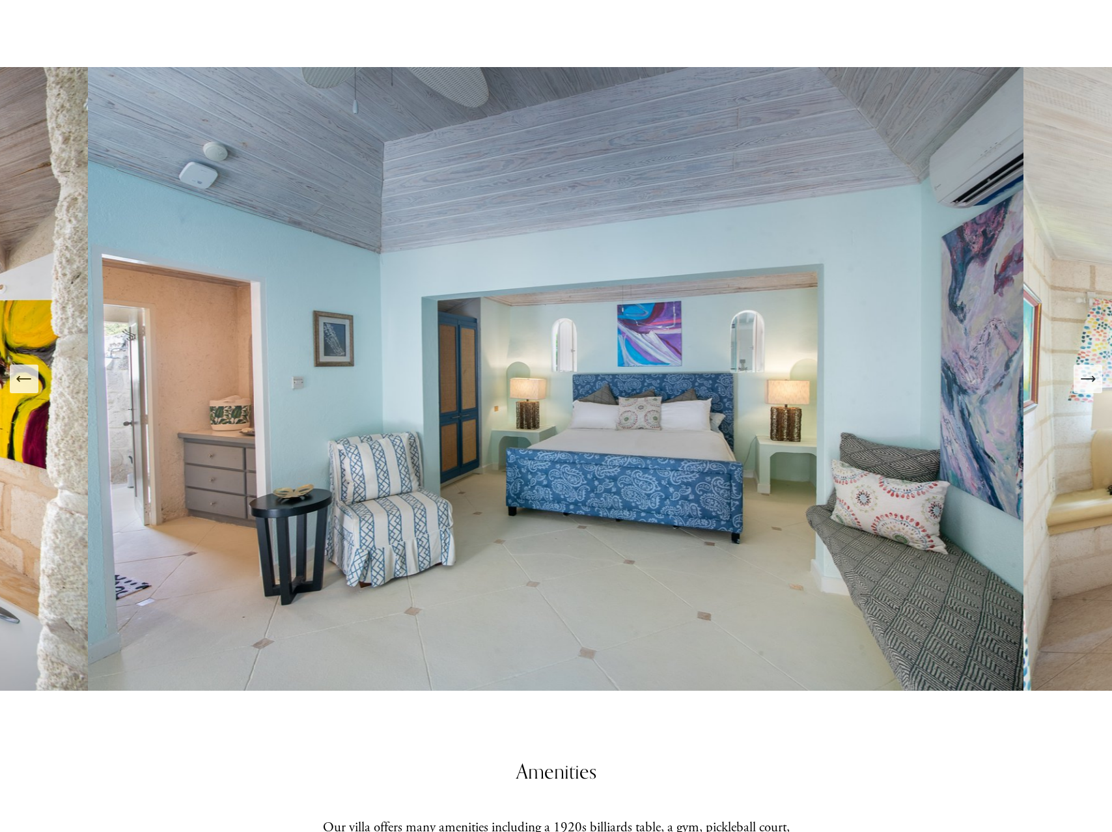
click at [1082, 379] on icon "Next Slide" at bounding box center [1088, 379] width 14 height 0
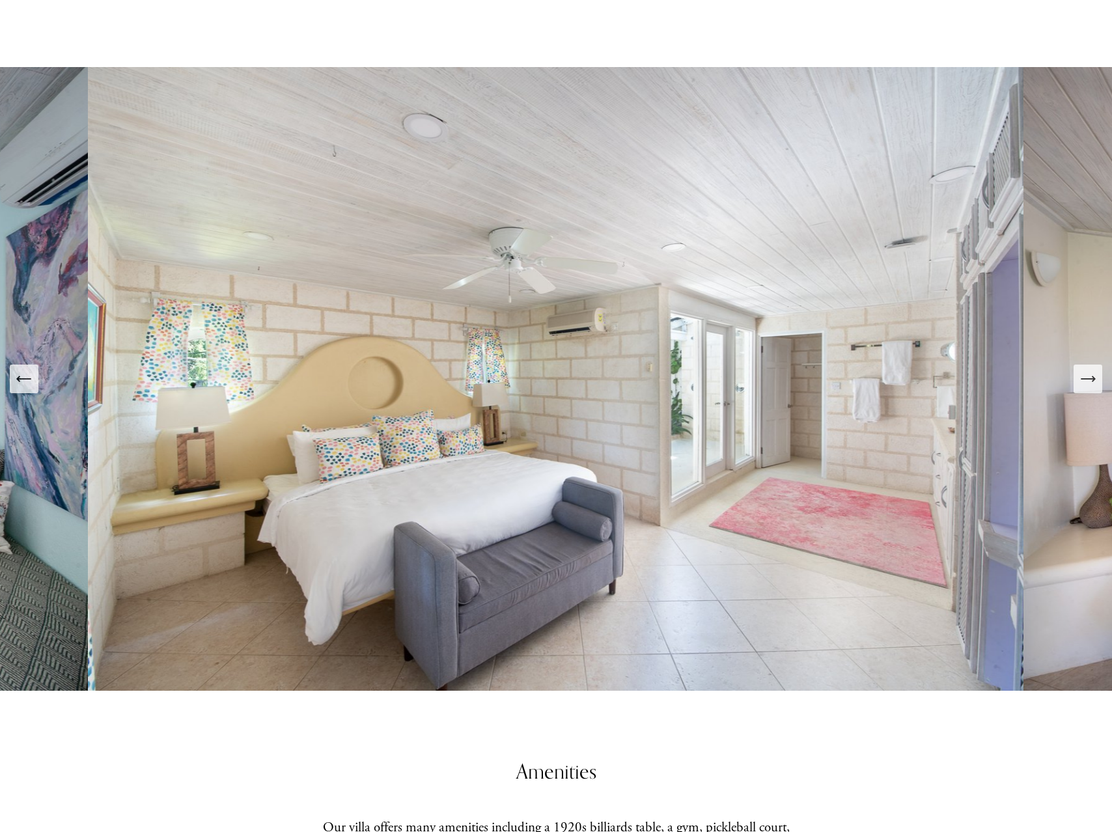
click at [1082, 379] on icon "Next Slide" at bounding box center [1088, 379] width 14 height 0
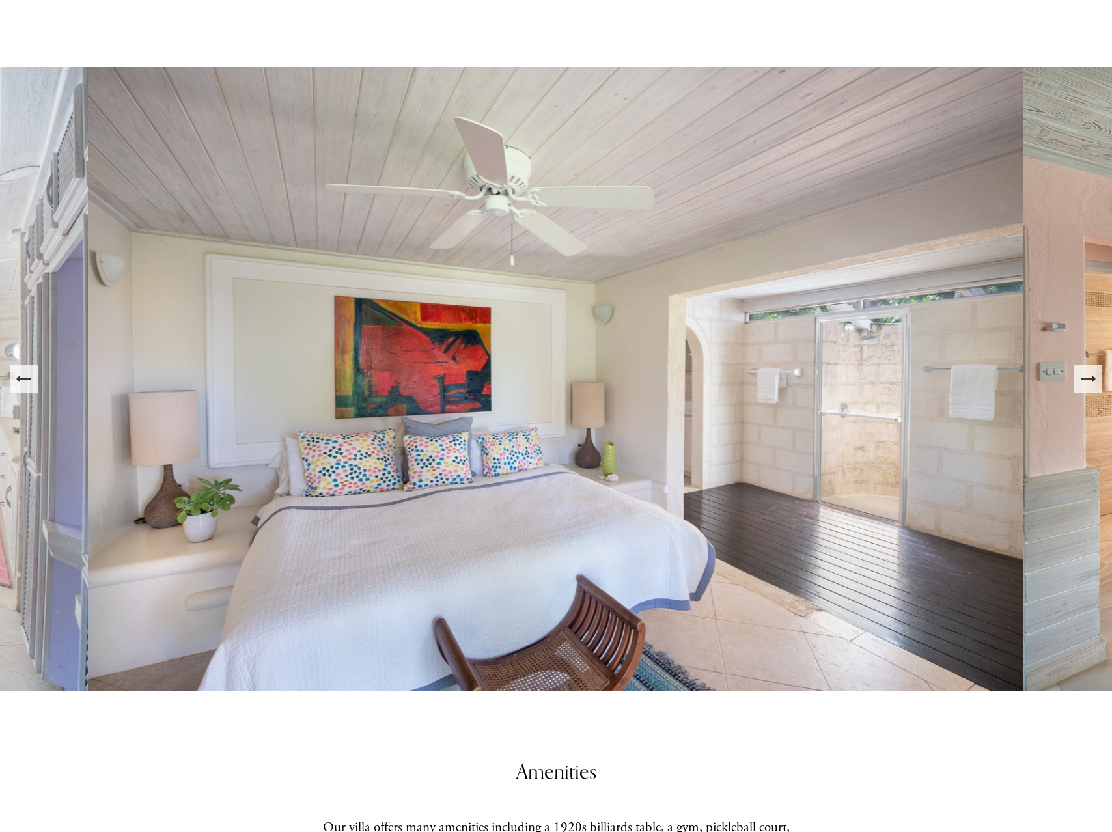
click at [1082, 379] on icon "Next Slide" at bounding box center [1088, 379] width 14 height 0
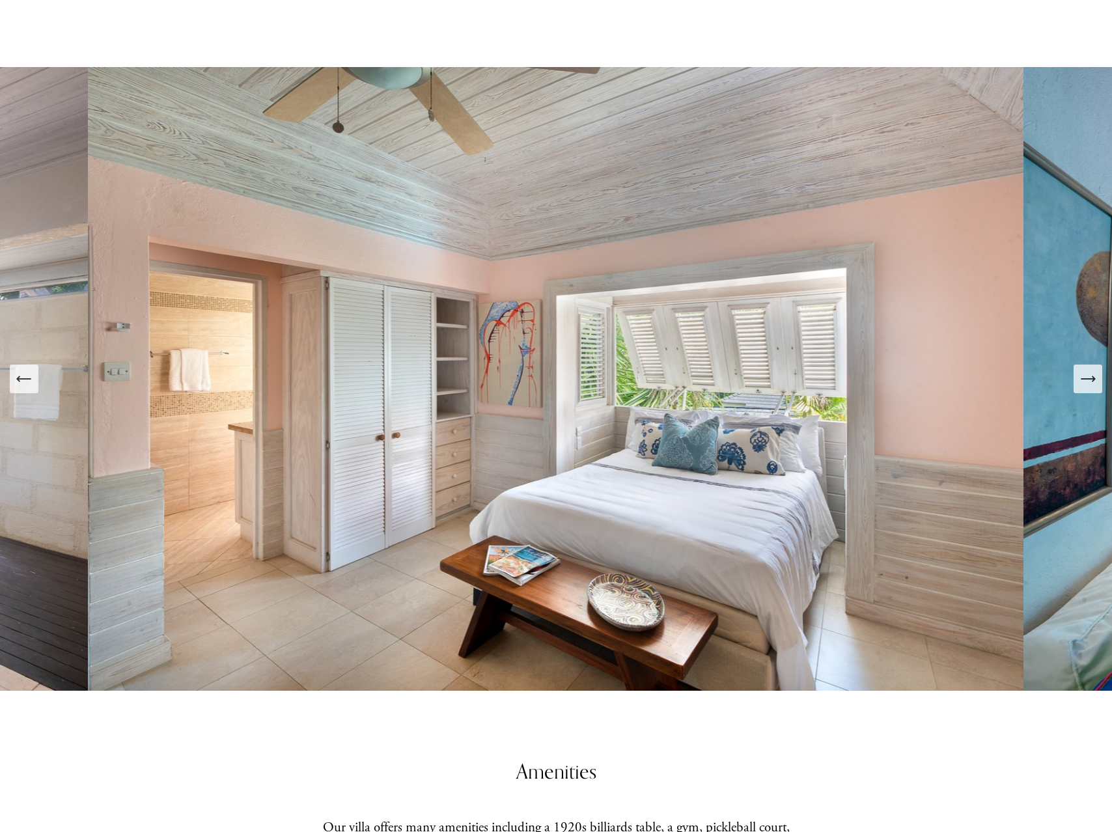
click at [1082, 379] on icon "Next Slide" at bounding box center [1088, 379] width 14 height 0
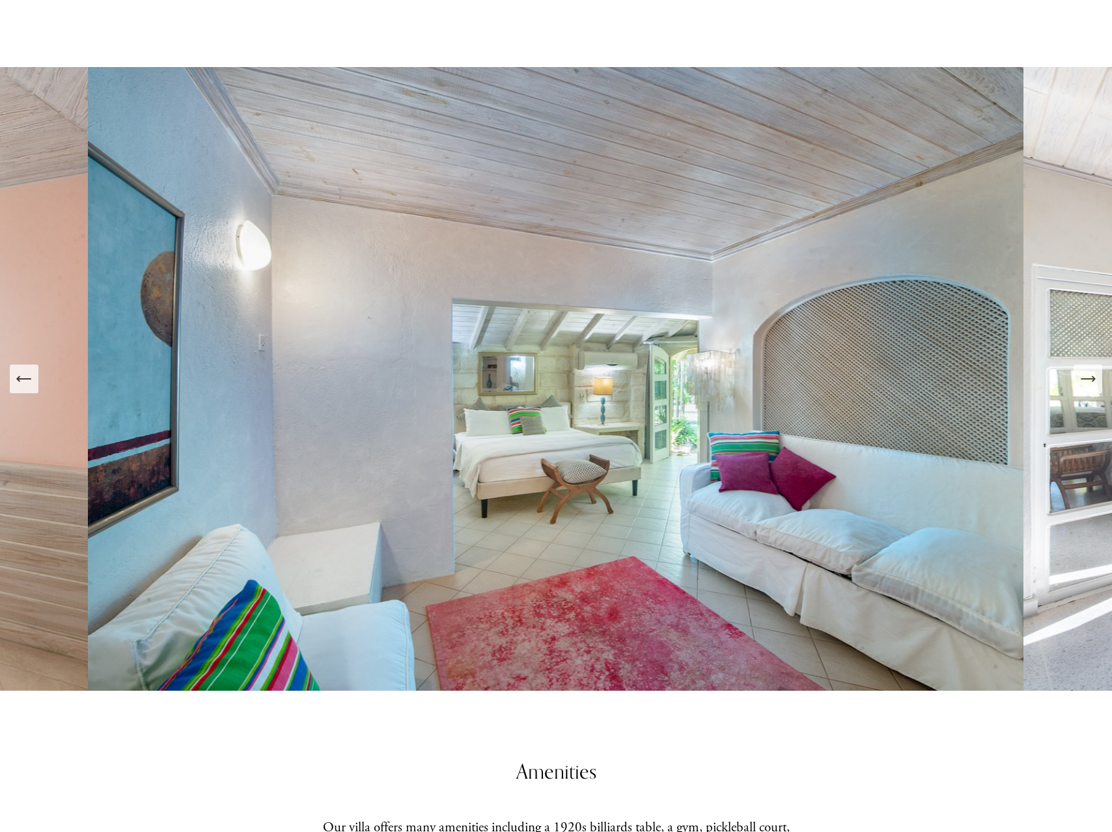
click at [1082, 379] on icon "Next Slide" at bounding box center [1088, 379] width 14 height 0
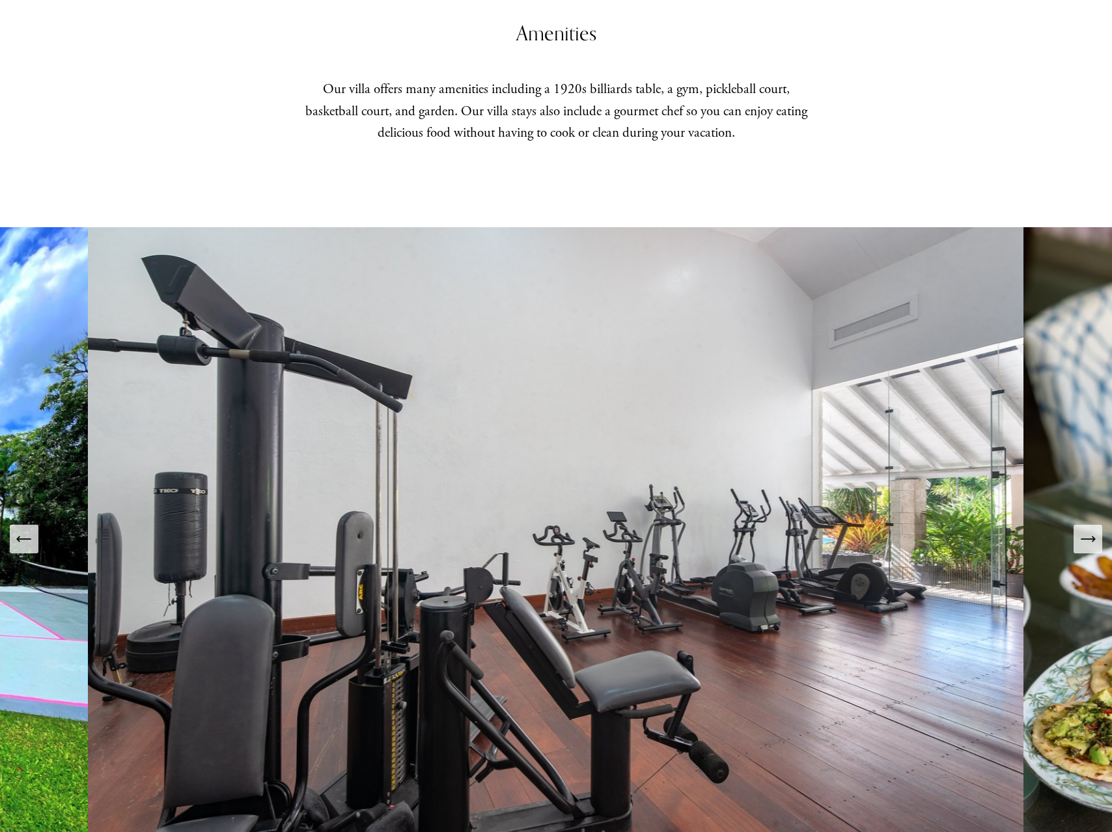
scroll to position [3368, 0]
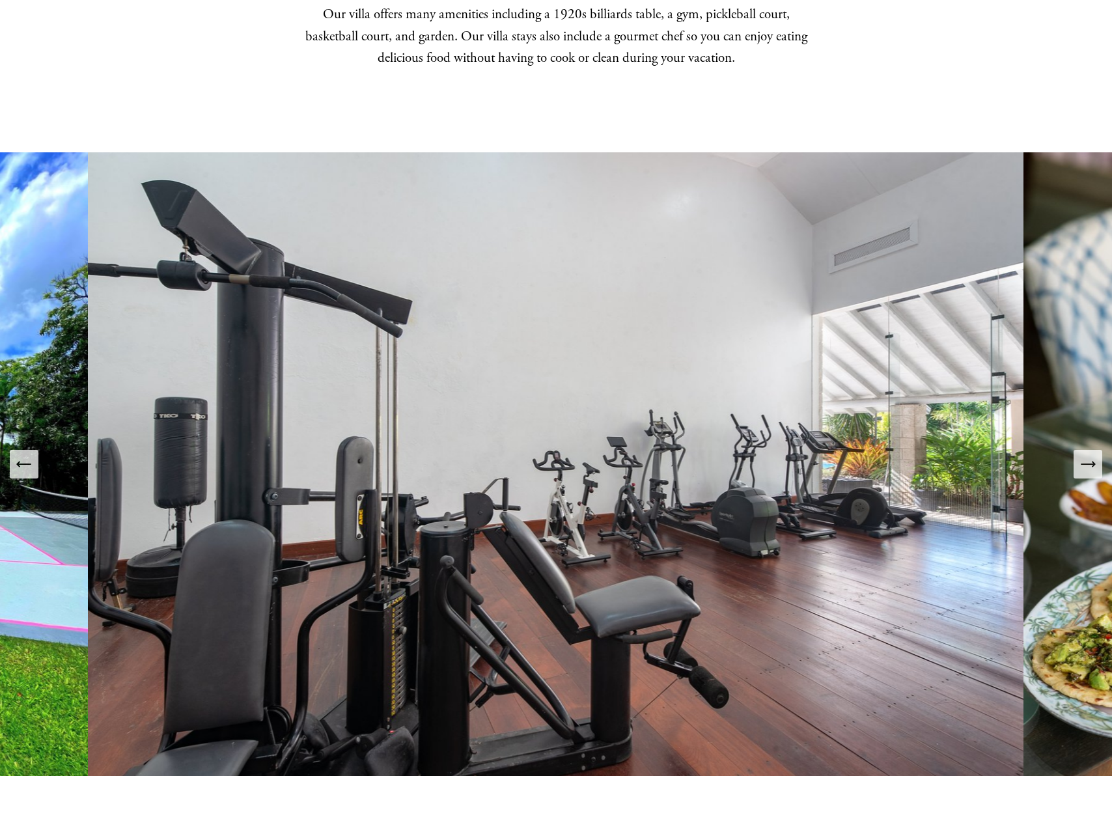
click at [1079, 463] on icon "Next Slide" at bounding box center [1088, 464] width 18 height 18
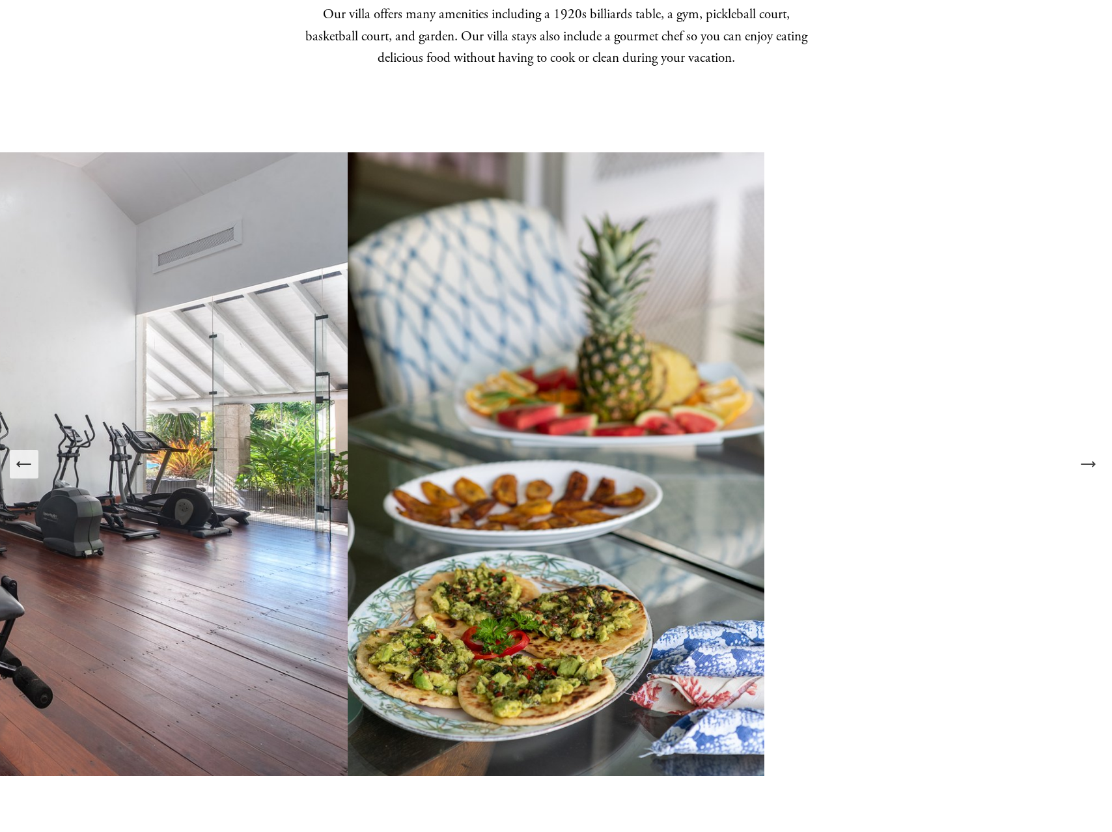
click at [1079, 463] on icon "Next Slide" at bounding box center [1088, 464] width 18 height 18
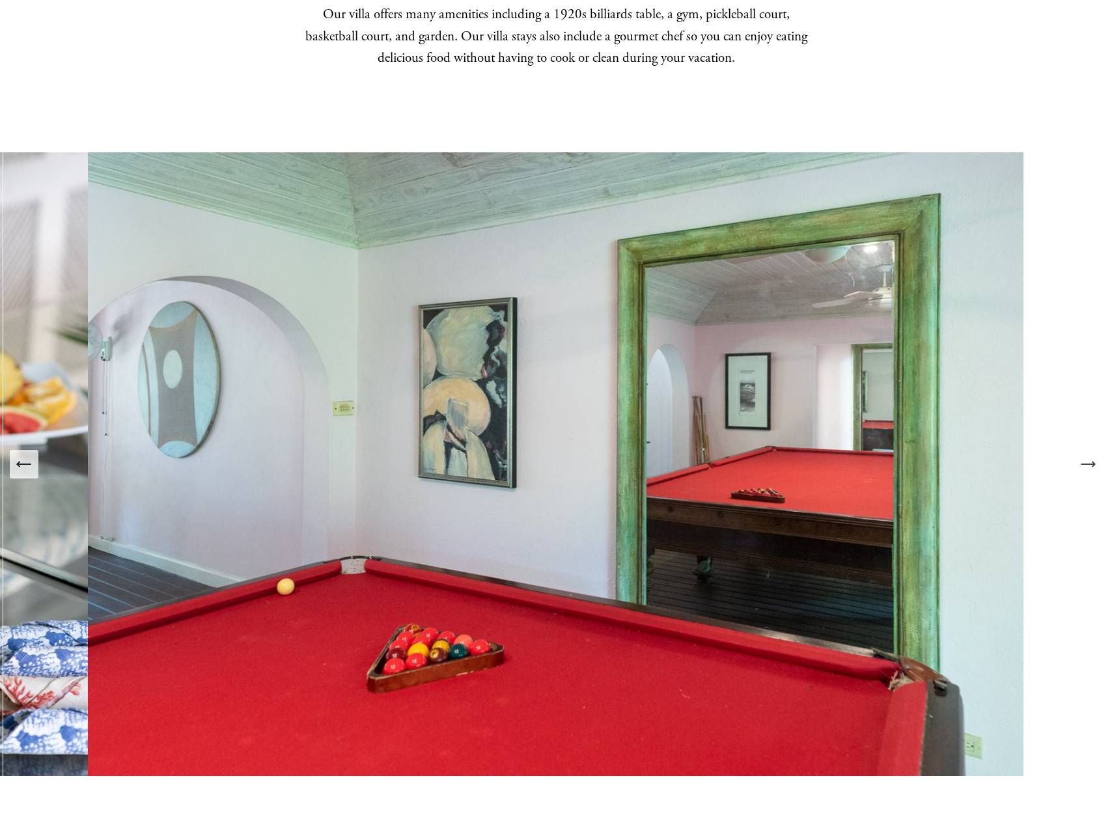
click at [1079, 463] on icon "Next Slide" at bounding box center [1088, 464] width 18 height 18
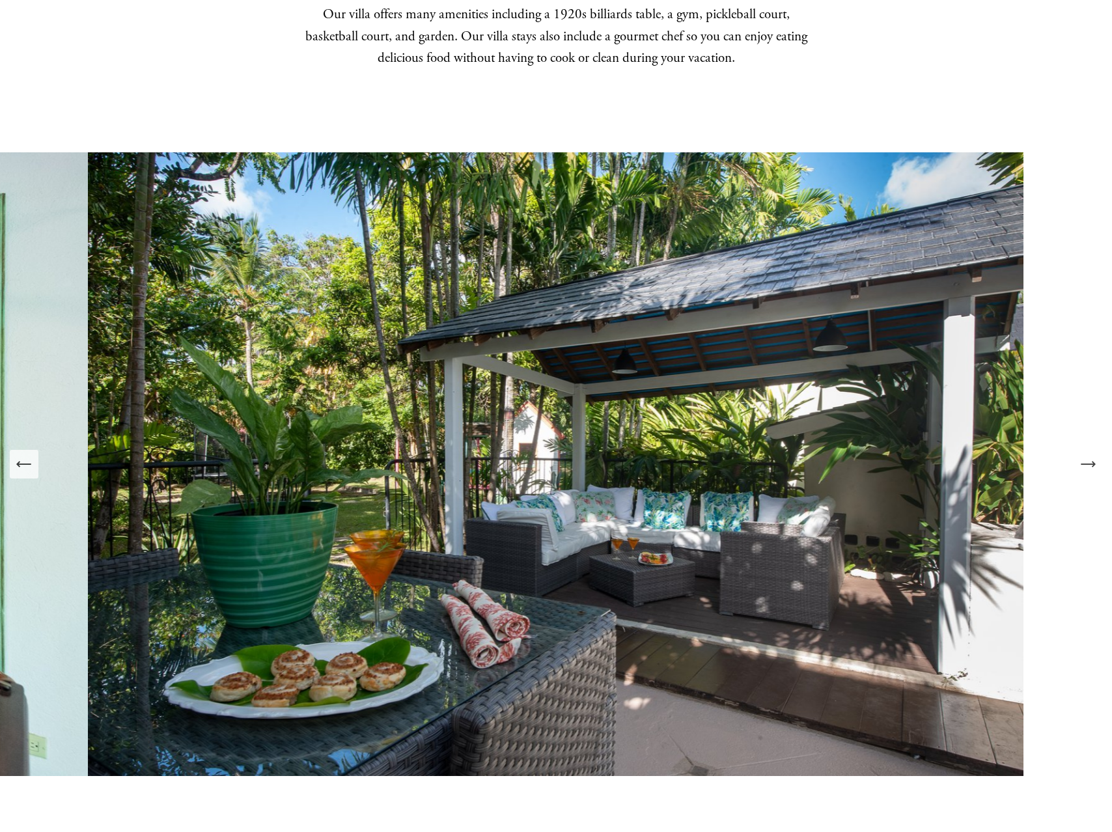
click at [1079, 463] on icon "Next Slide" at bounding box center [1088, 464] width 18 height 18
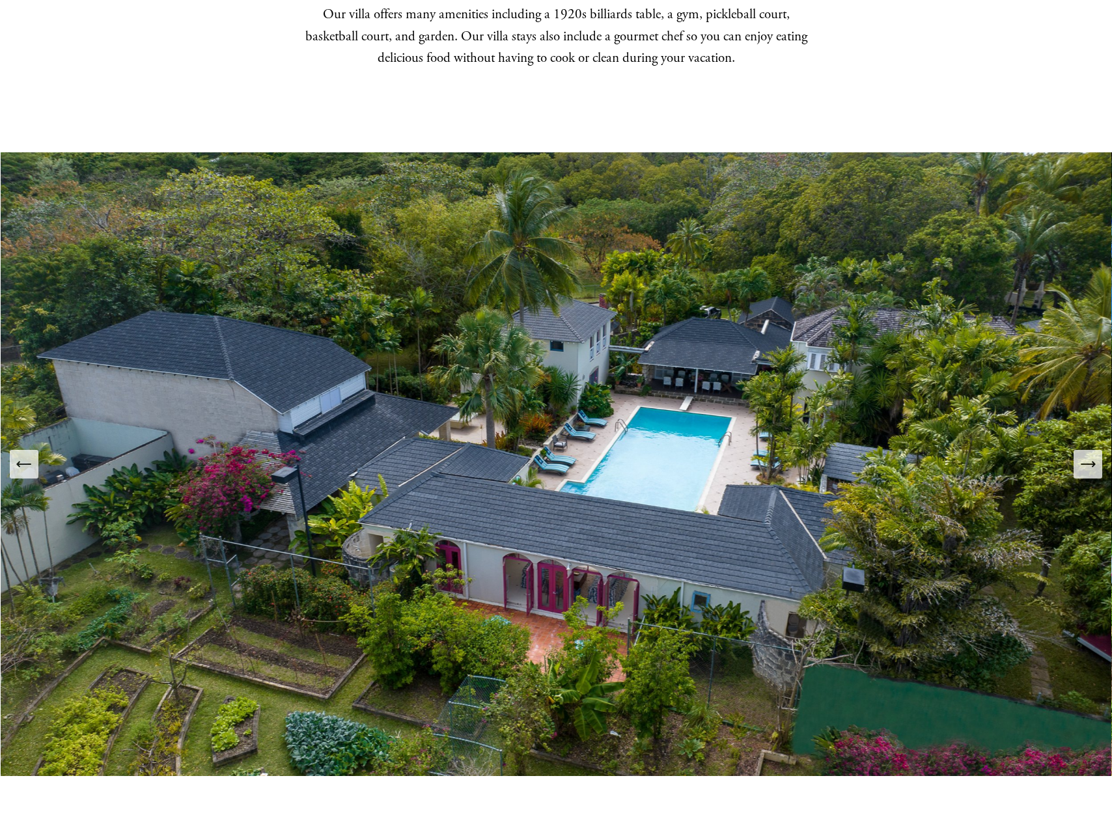
click at [1079, 463] on icon "Next Slide" at bounding box center [1088, 464] width 18 height 18
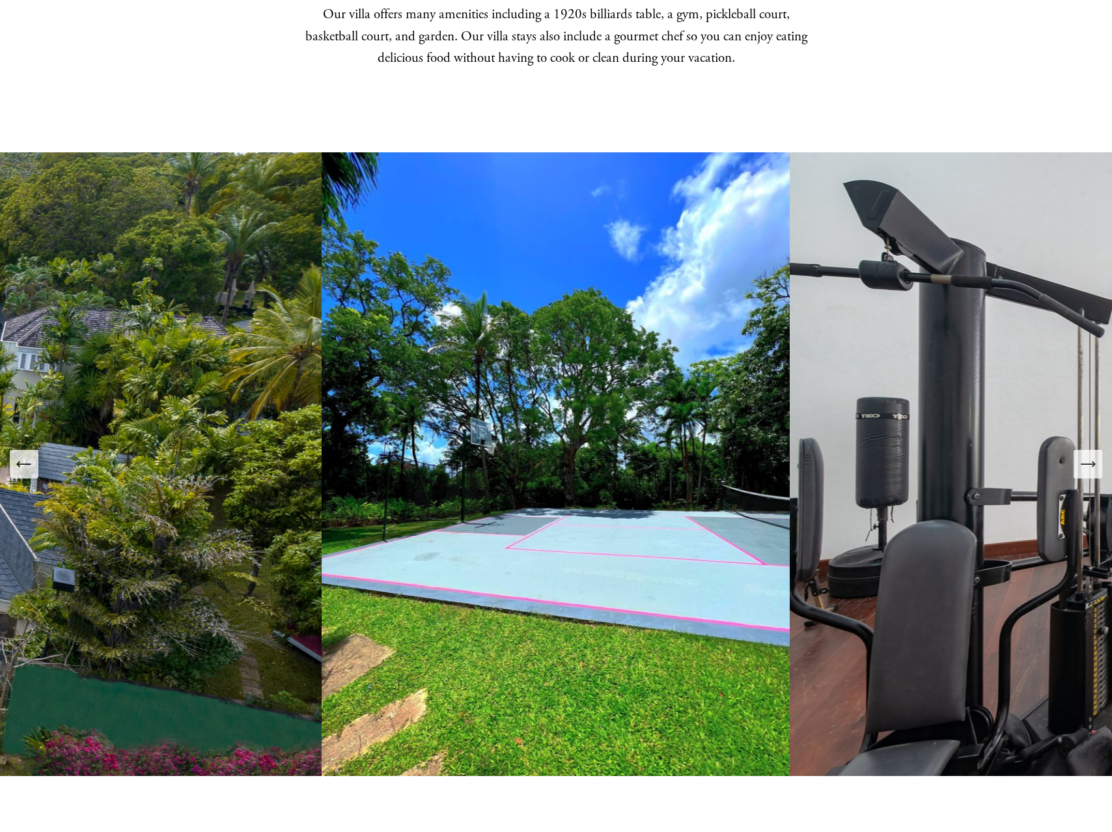
click at [1079, 463] on icon "Next Slide" at bounding box center [1088, 464] width 18 height 18
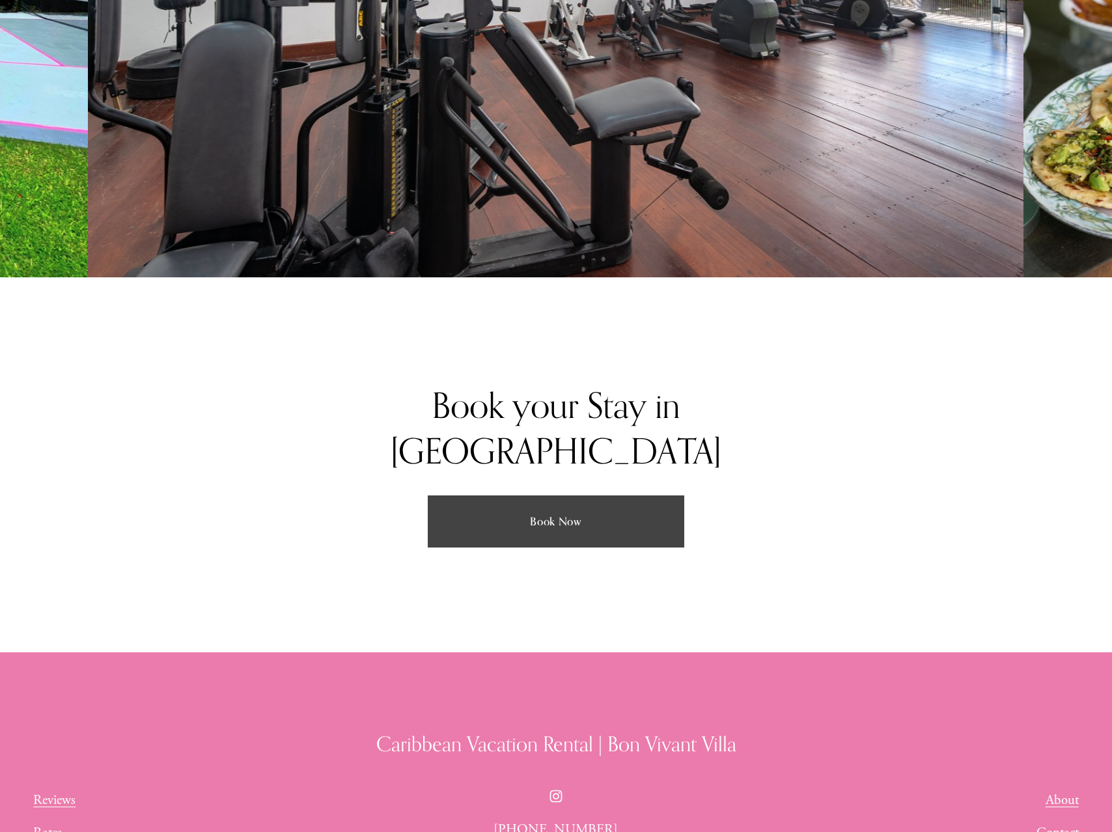
scroll to position [3676, 0]
